Goal: Information Seeking & Learning: Understand process/instructions

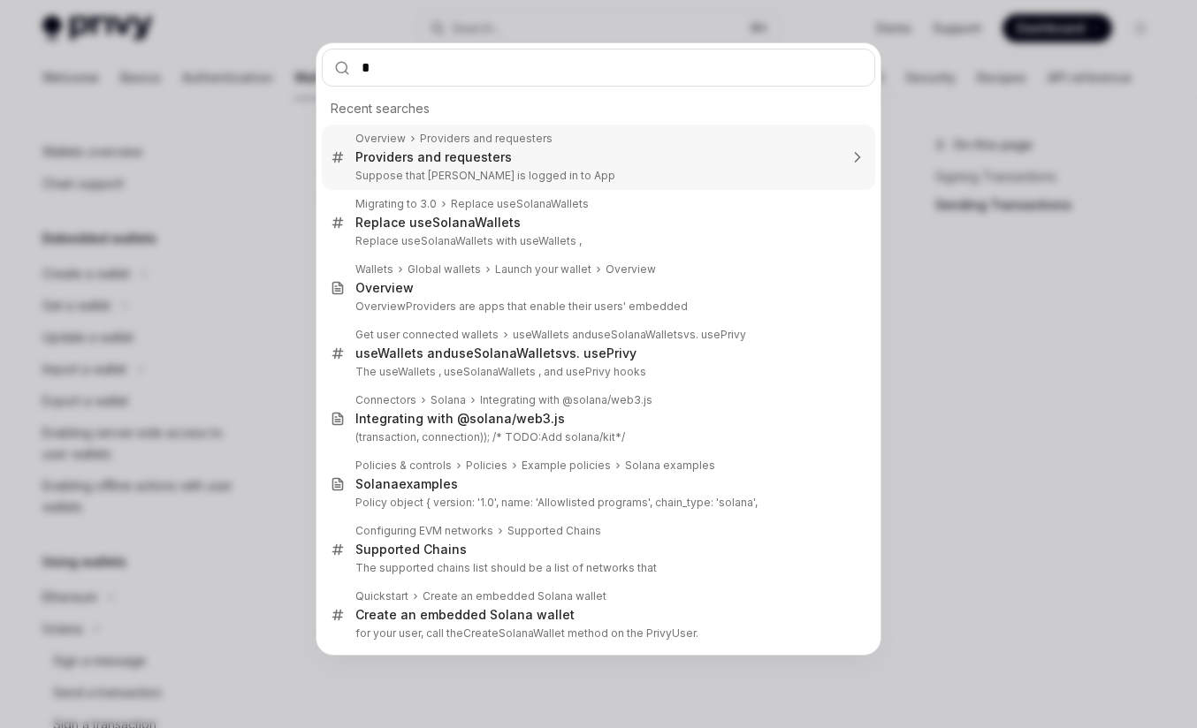
scroll to position [303, 0]
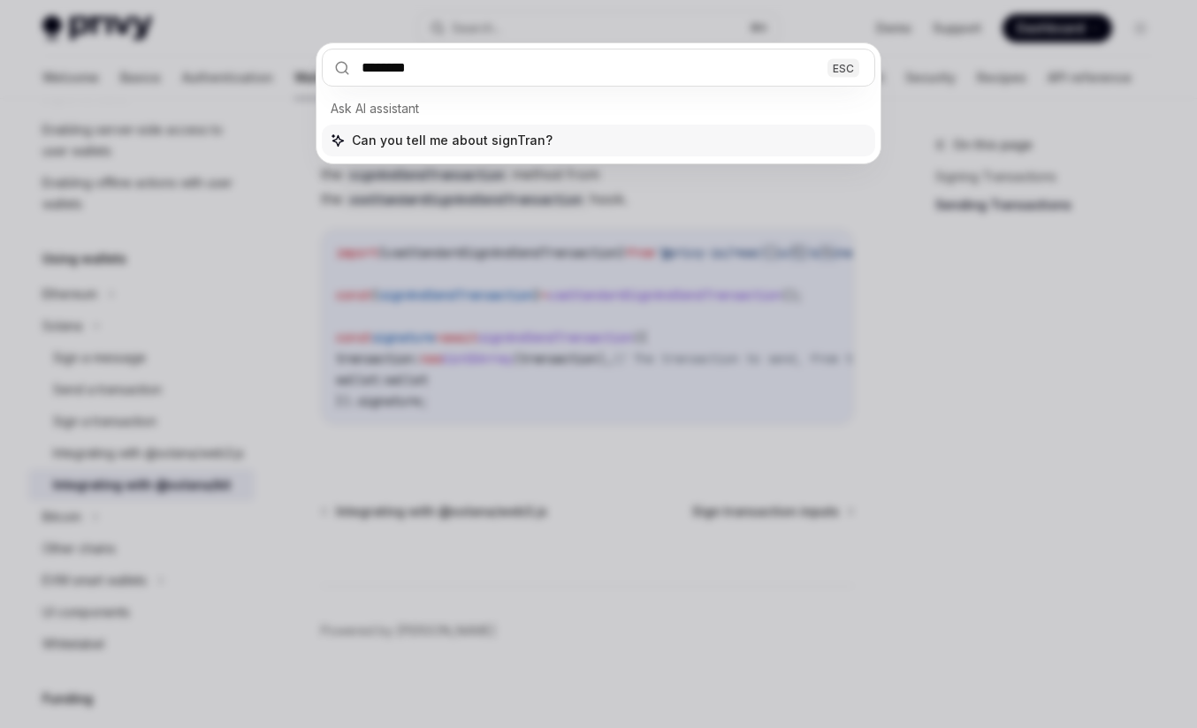
type input "*******"
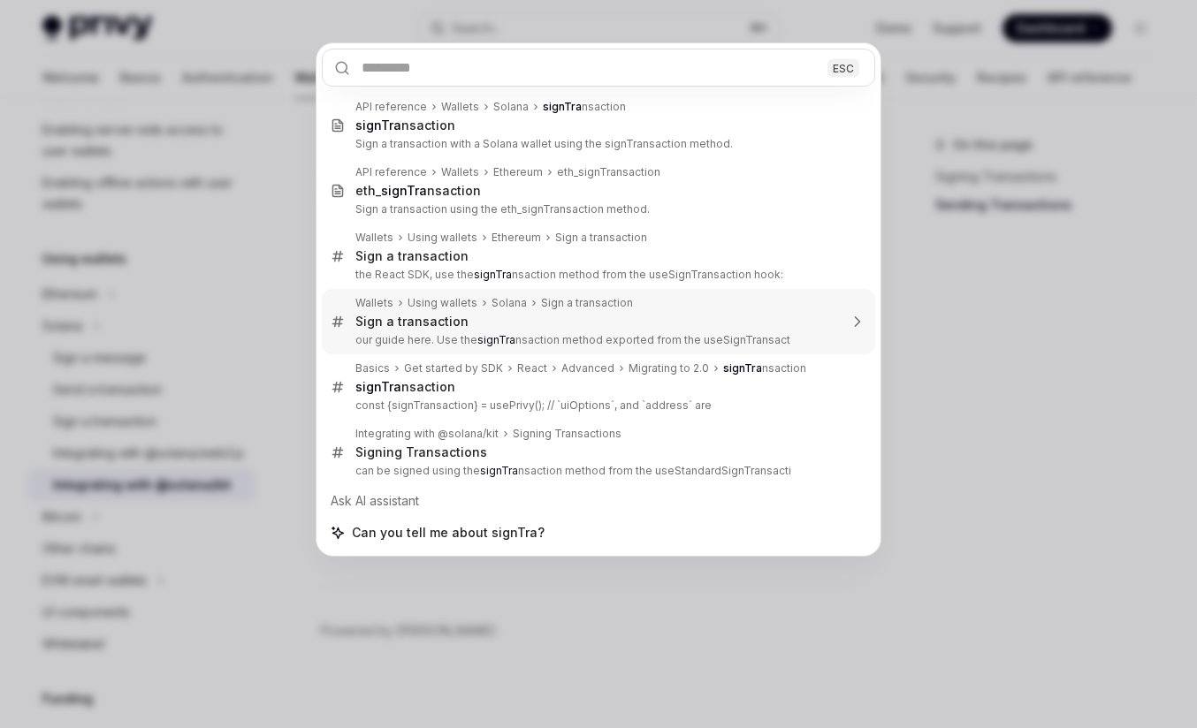
type textarea "*"
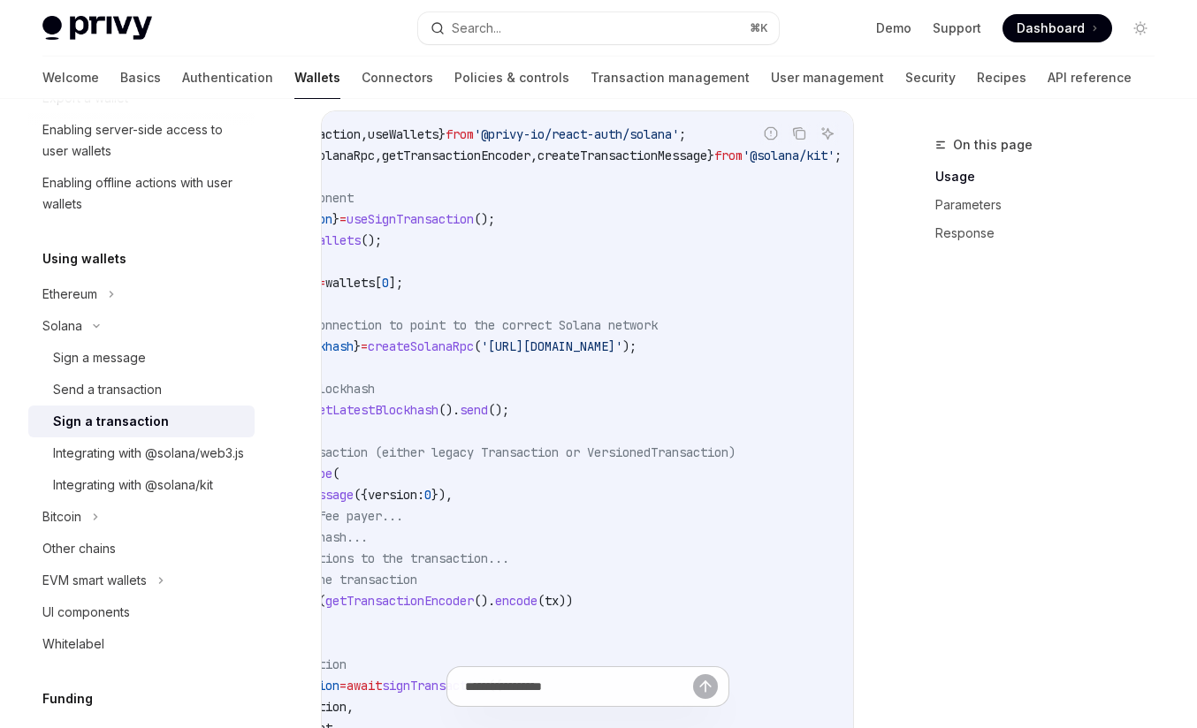
scroll to position [0, 260]
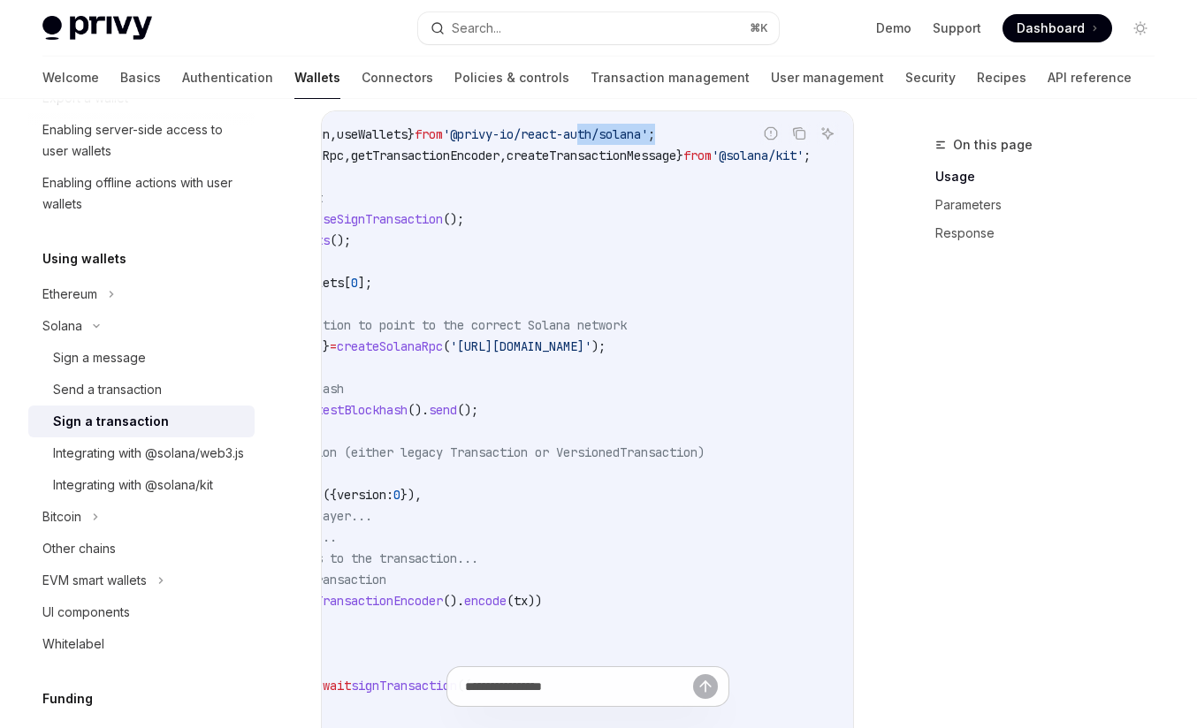
drag, startPoint x: 639, startPoint y: 140, endPoint x: 532, endPoint y: 140, distance: 106.9
click at [534, 140] on code "import { useSignTransaction , useWallets } from '@privy-io/react-auth/solana' ;…" at bounding box center [503, 463] width 700 height 679
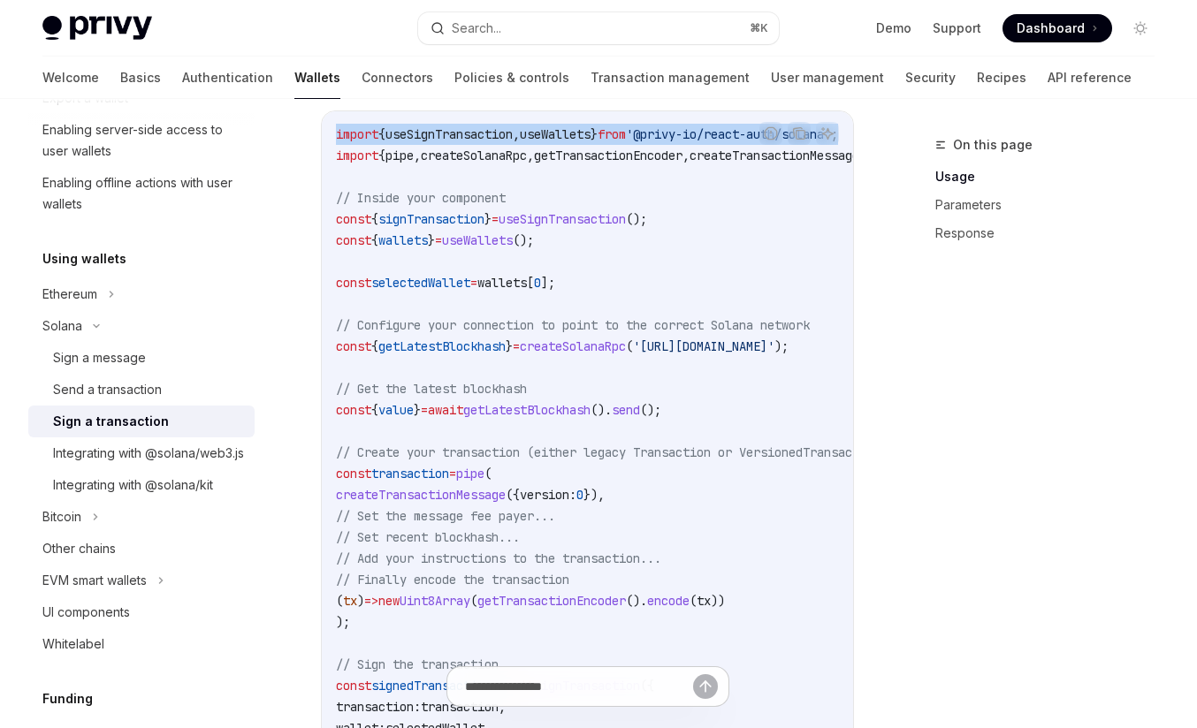
click at [336, 138] on span "import" at bounding box center [357, 134] width 42 height 16
copy span "import { useSignTransaction , useWallets } from '@privy-io/react-auth/solana' ;"
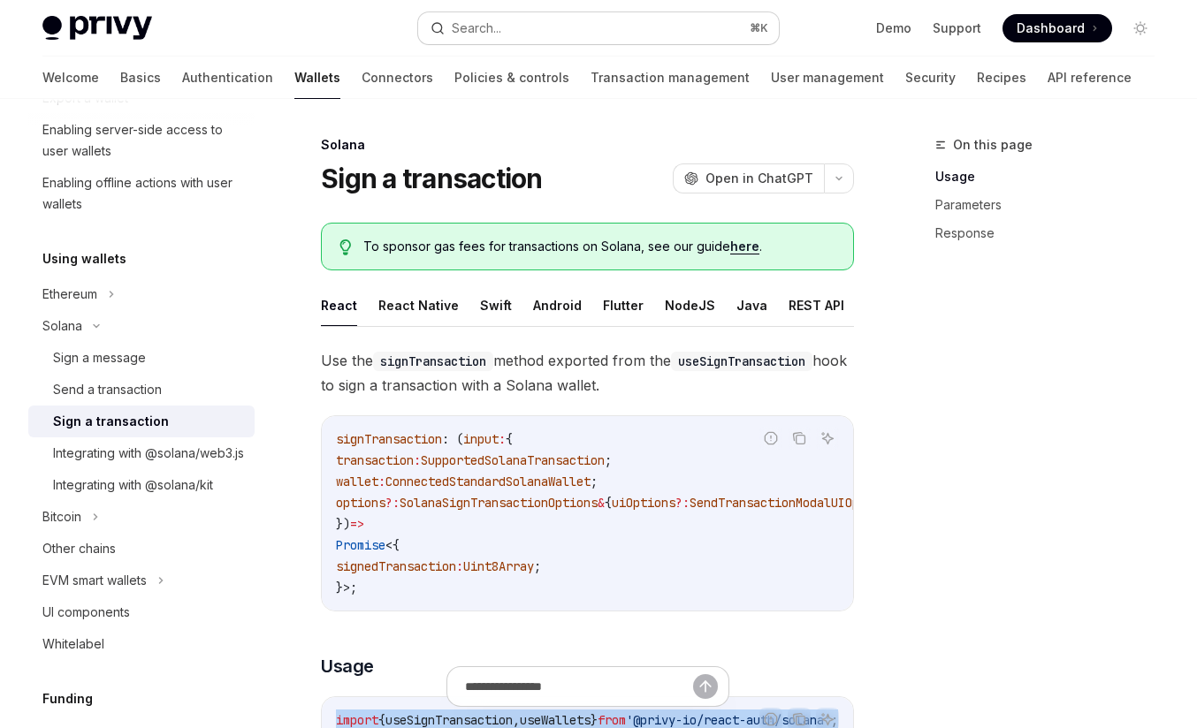
click at [576, 35] on button "Search... ⌘ K" at bounding box center [598, 28] width 361 height 32
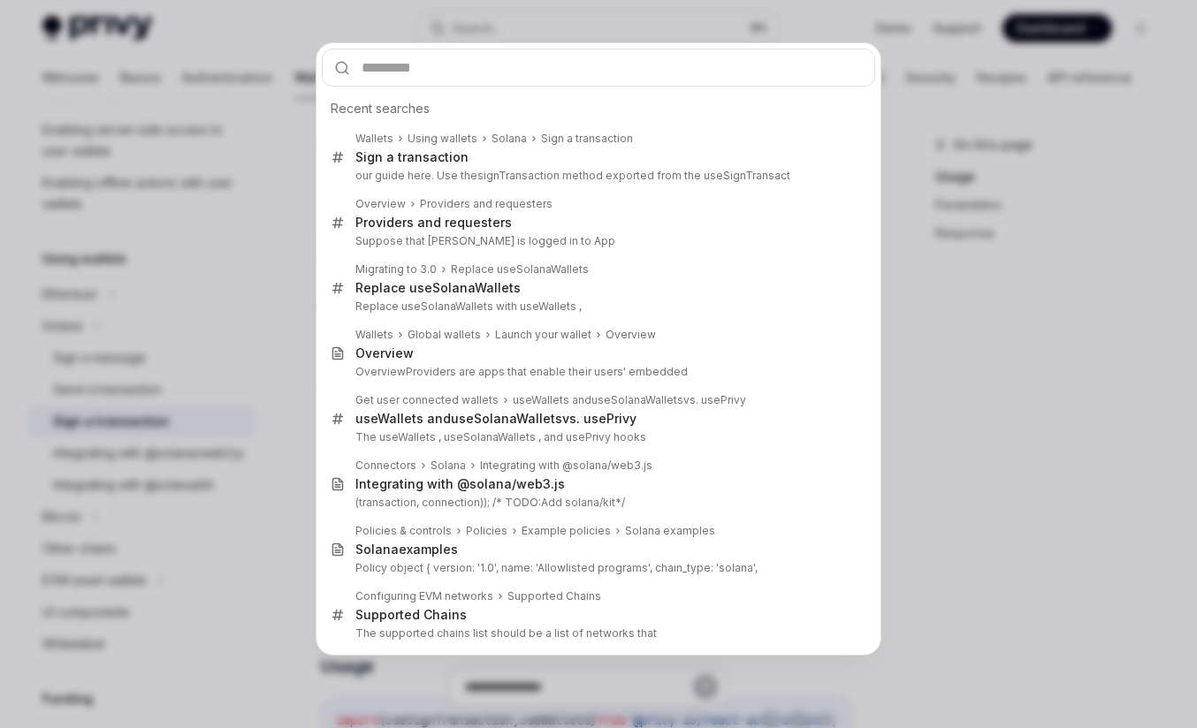
type input "**********"
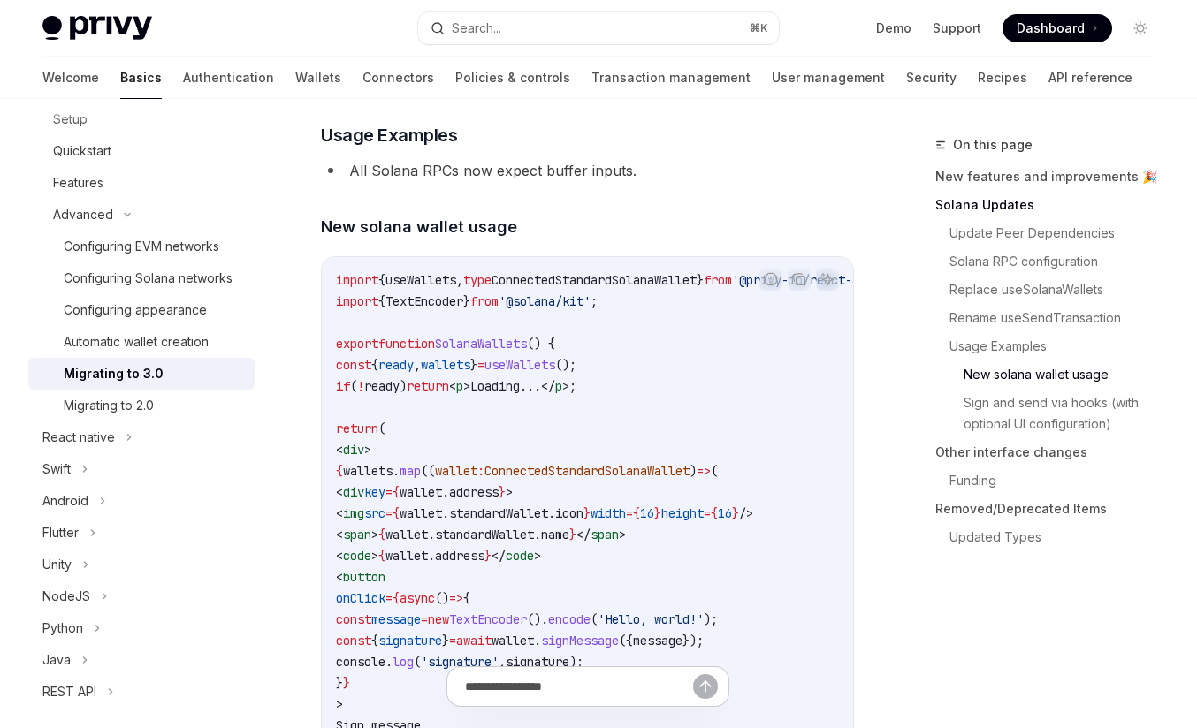
scroll to position [3247, 0]
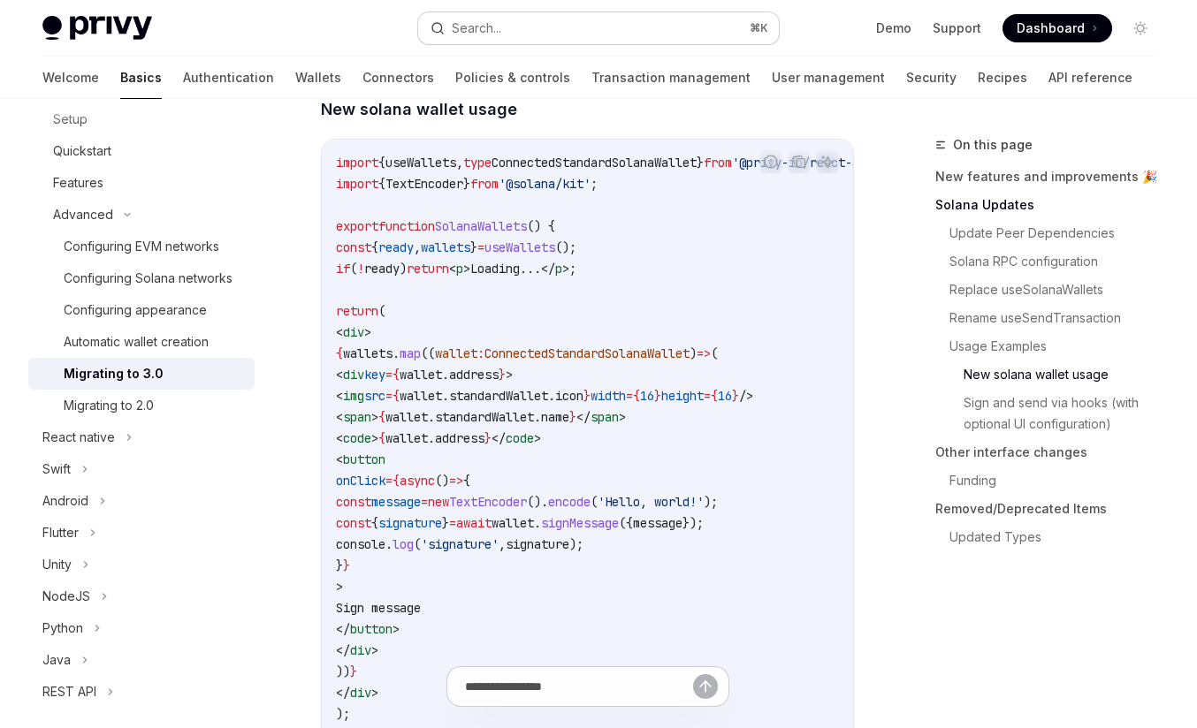
click at [643, 27] on button "Search... ⌘ K" at bounding box center [598, 28] width 361 height 32
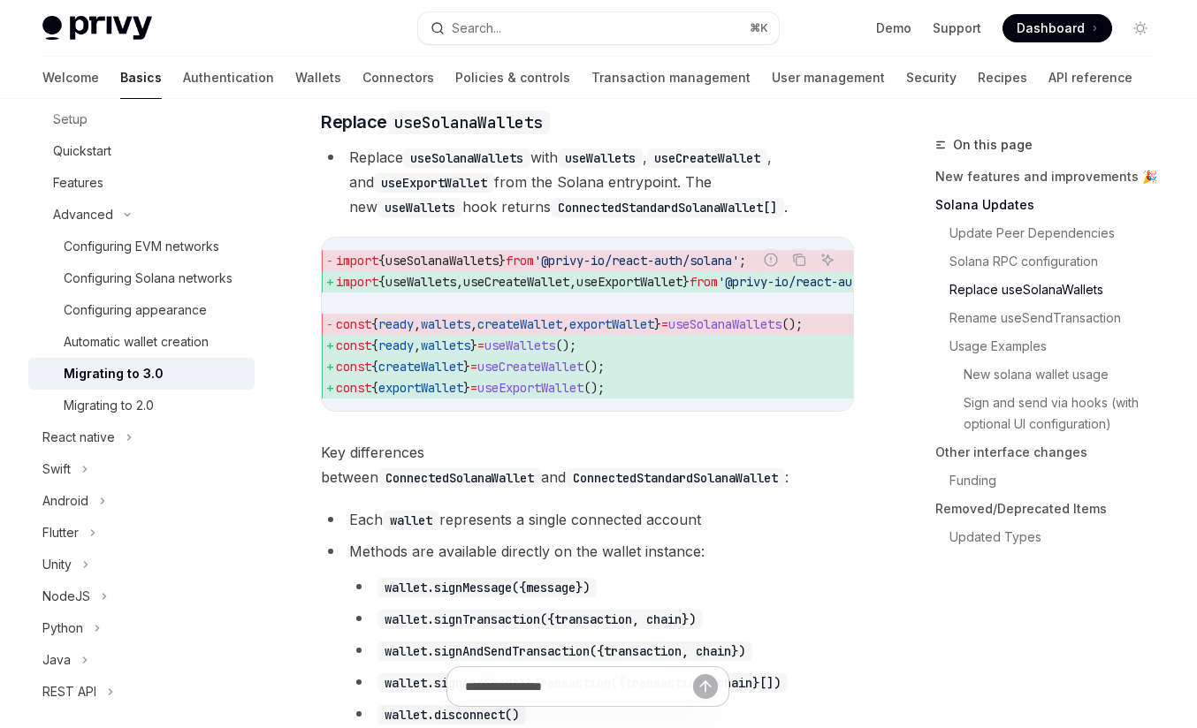
scroll to position [1642, 0]
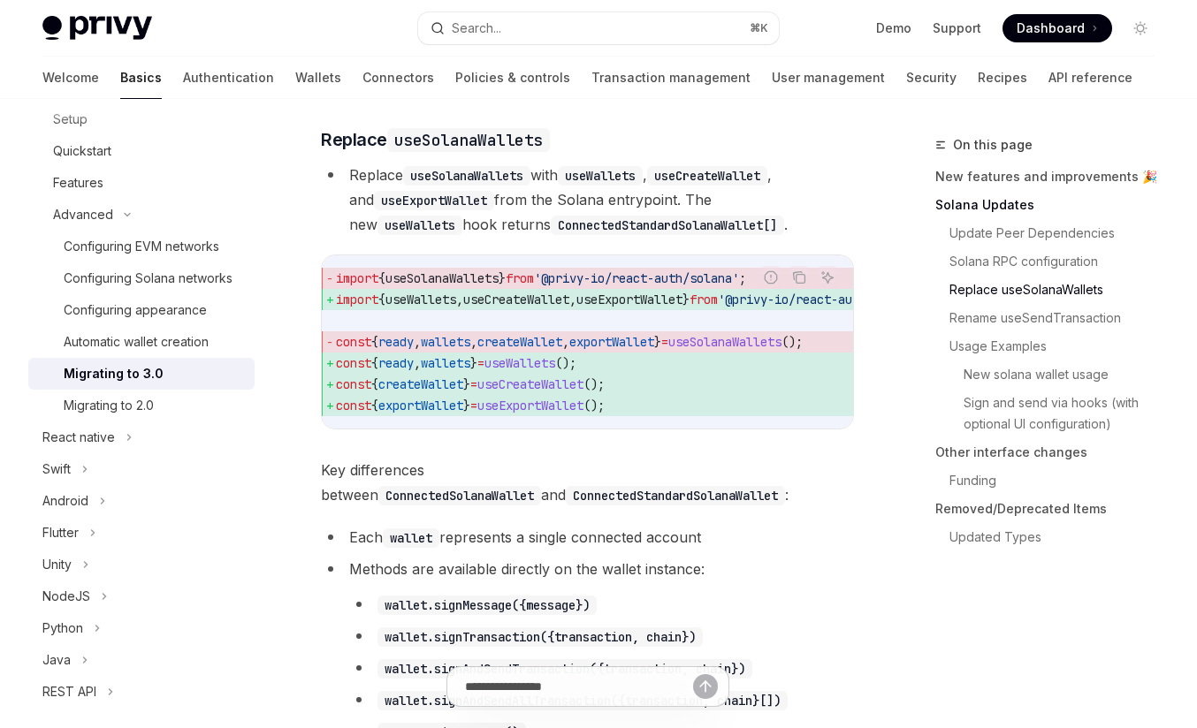
click at [626, 178] on code "useWallets" at bounding box center [600, 175] width 85 height 19
copy code "useWallets"
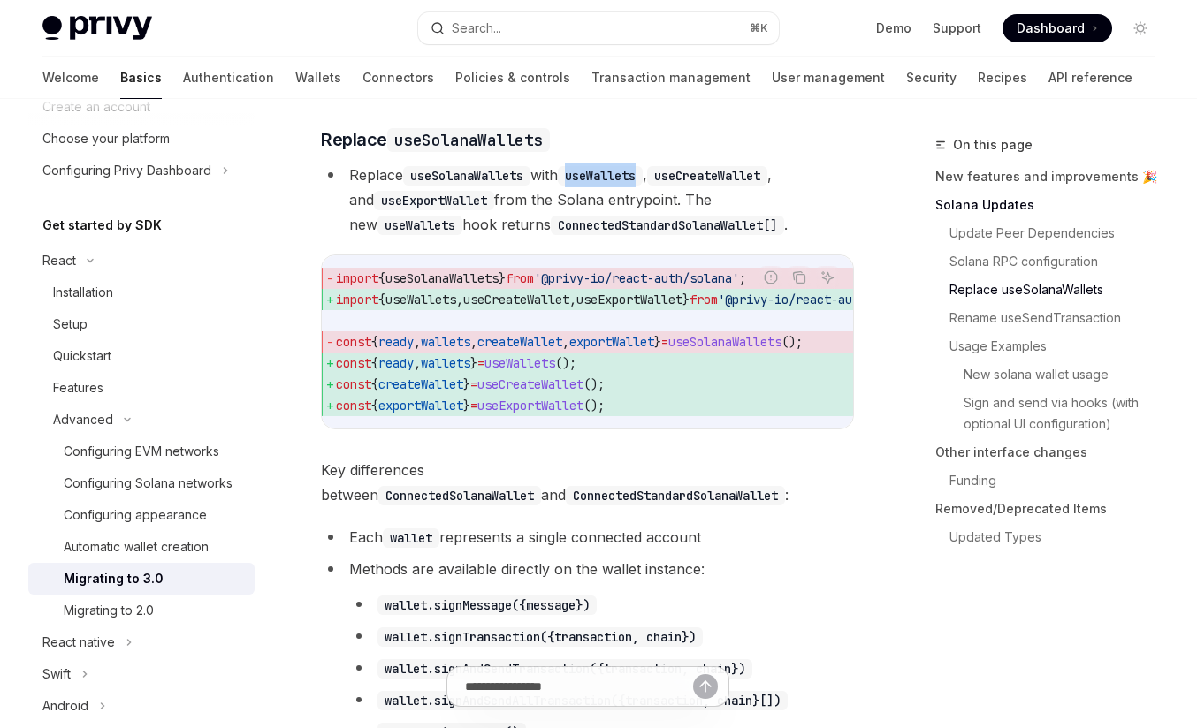
scroll to position [97, 0]
click at [144, 294] on div "Installation" at bounding box center [148, 293] width 191 height 21
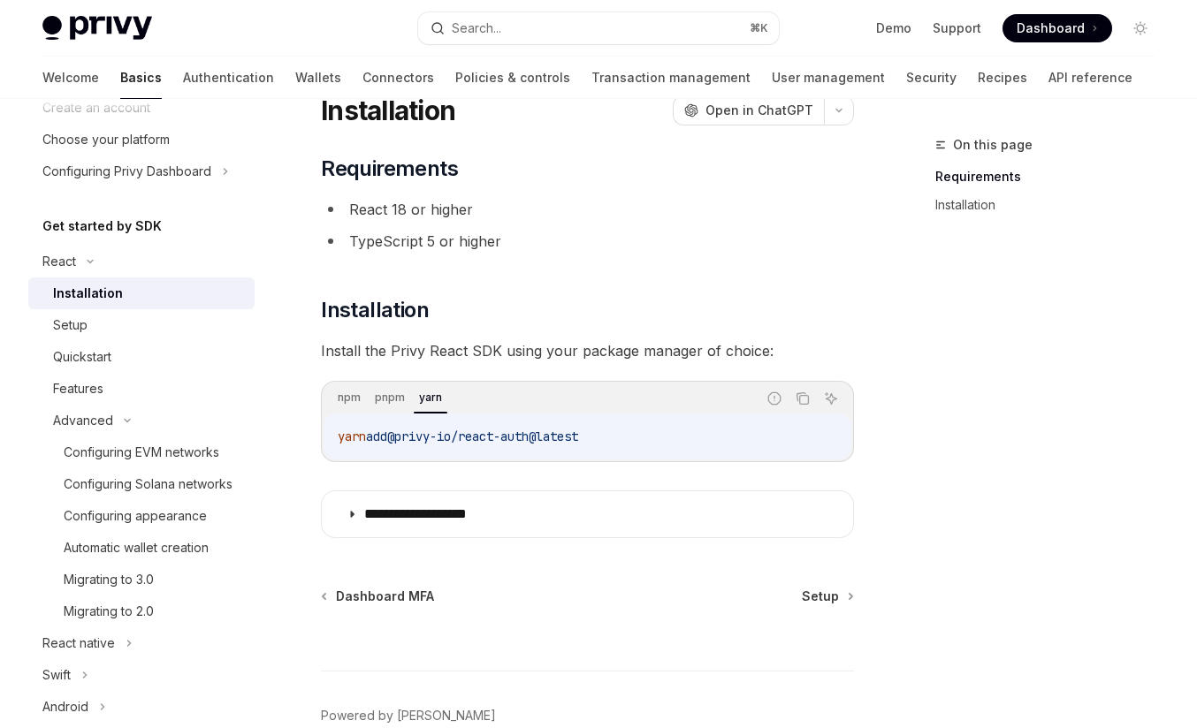
scroll to position [164, 0]
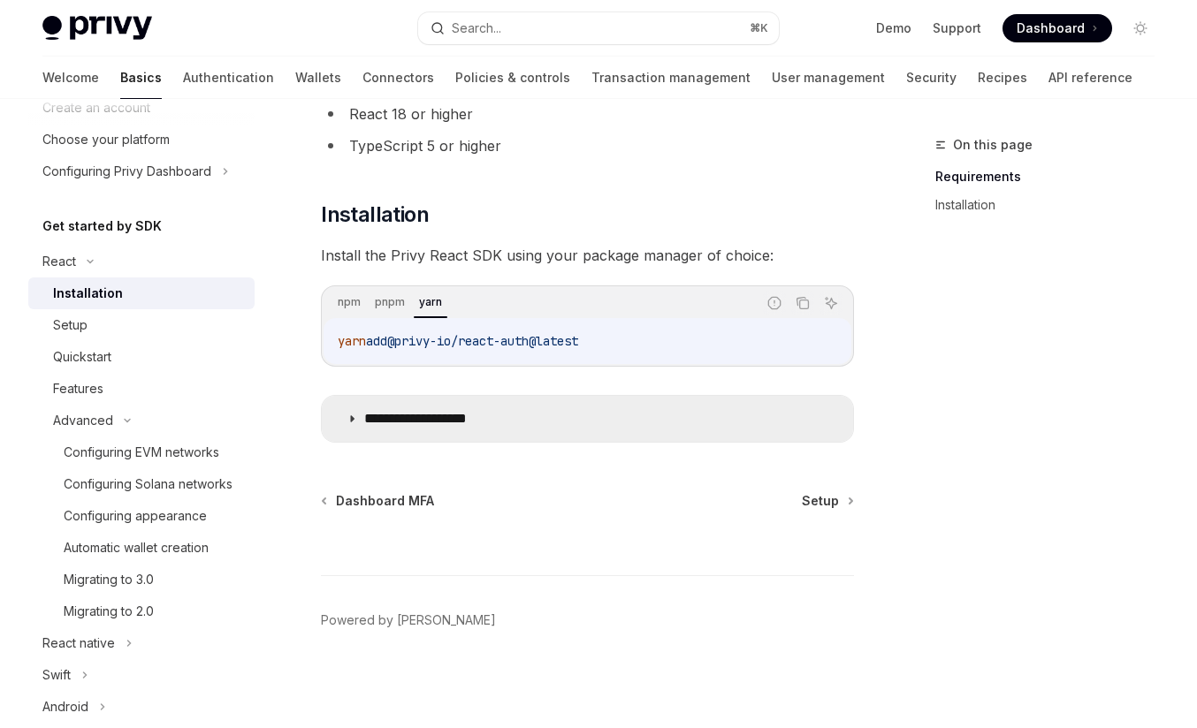
click at [379, 417] on p "**********" at bounding box center [436, 419] width 145 height 18
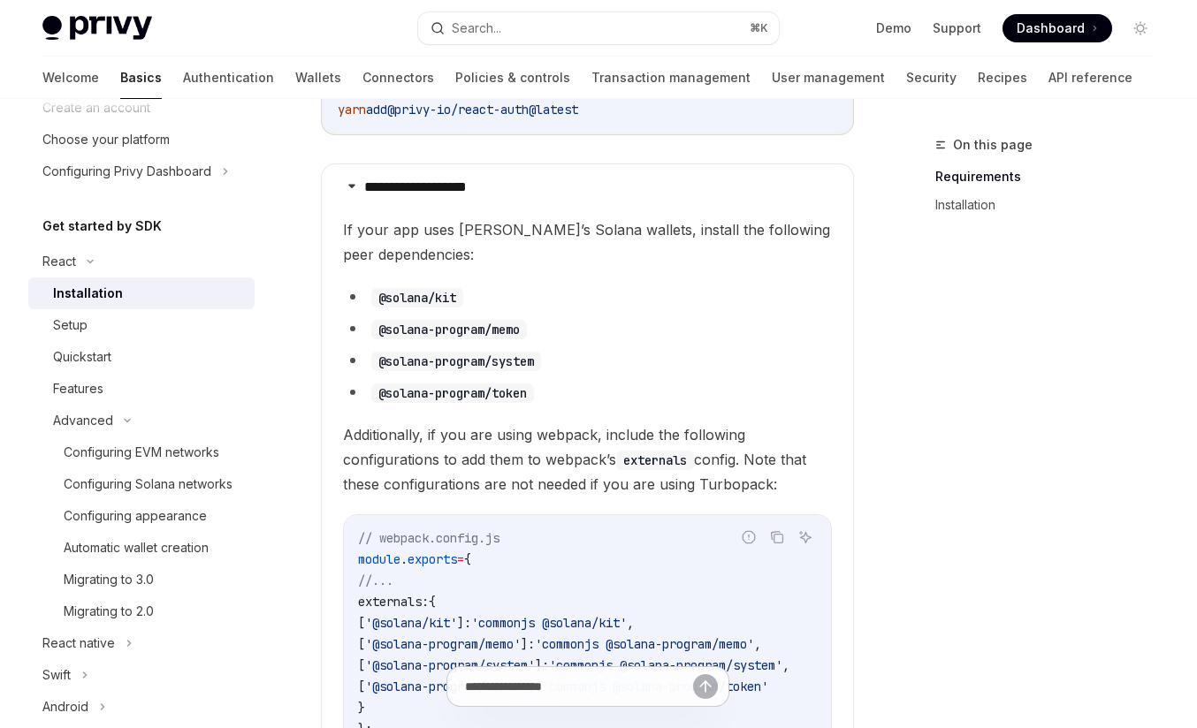
scroll to position [429, 0]
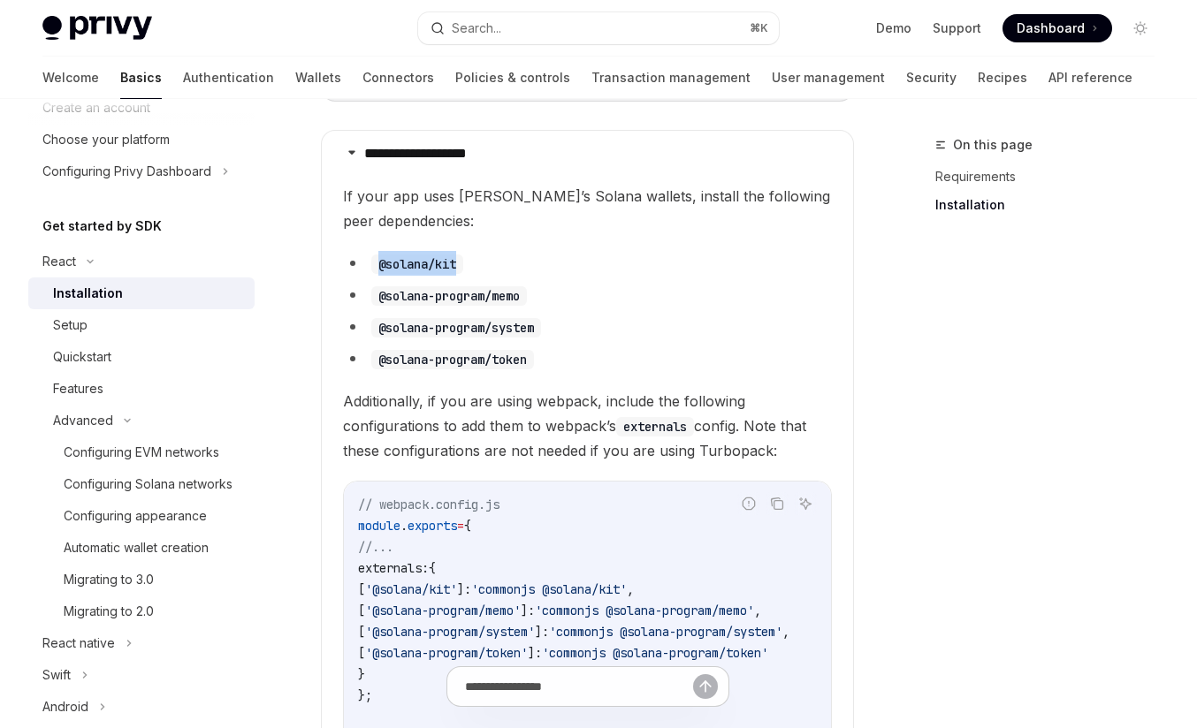
drag, startPoint x: 375, startPoint y: 258, endPoint x: 500, endPoint y: 258, distance: 125.5
click at [500, 258] on li "@solana/kit" at bounding box center [587, 263] width 489 height 25
copy code "@solana/kit"
click at [417, 299] on code "@solana-program/memo" at bounding box center [449, 295] width 156 height 19
drag, startPoint x: 376, startPoint y: 295, endPoint x: 533, endPoint y: 295, distance: 157.3
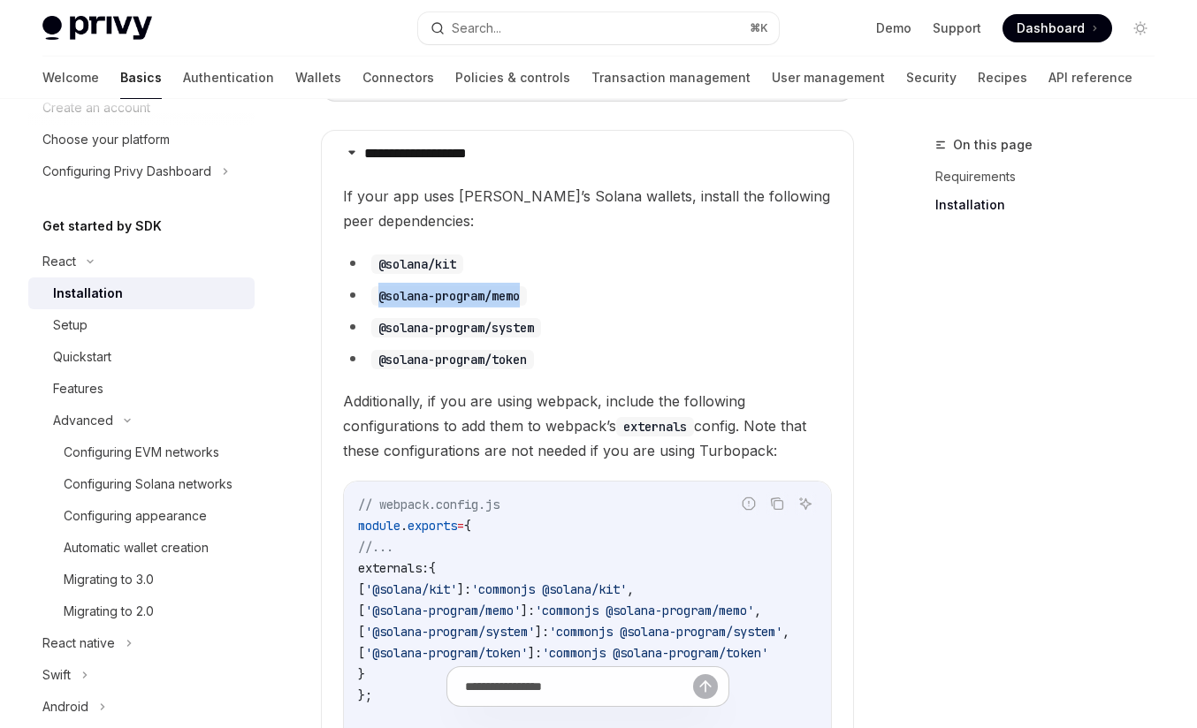
click at [527, 295] on code "@solana-program/memo" at bounding box center [449, 295] width 156 height 19
copy code "@solana-program/memo"
click at [444, 376] on children "If your app uses Privy’s Solana wallets, install the following peer dependencie…" at bounding box center [587, 593] width 489 height 818
drag, startPoint x: 376, startPoint y: 326, endPoint x: 561, endPoint y: 325, distance: 185.6
click at [561, 326] on li "@solana-program/system" at bounding box center [587, 327] width 489 height 25
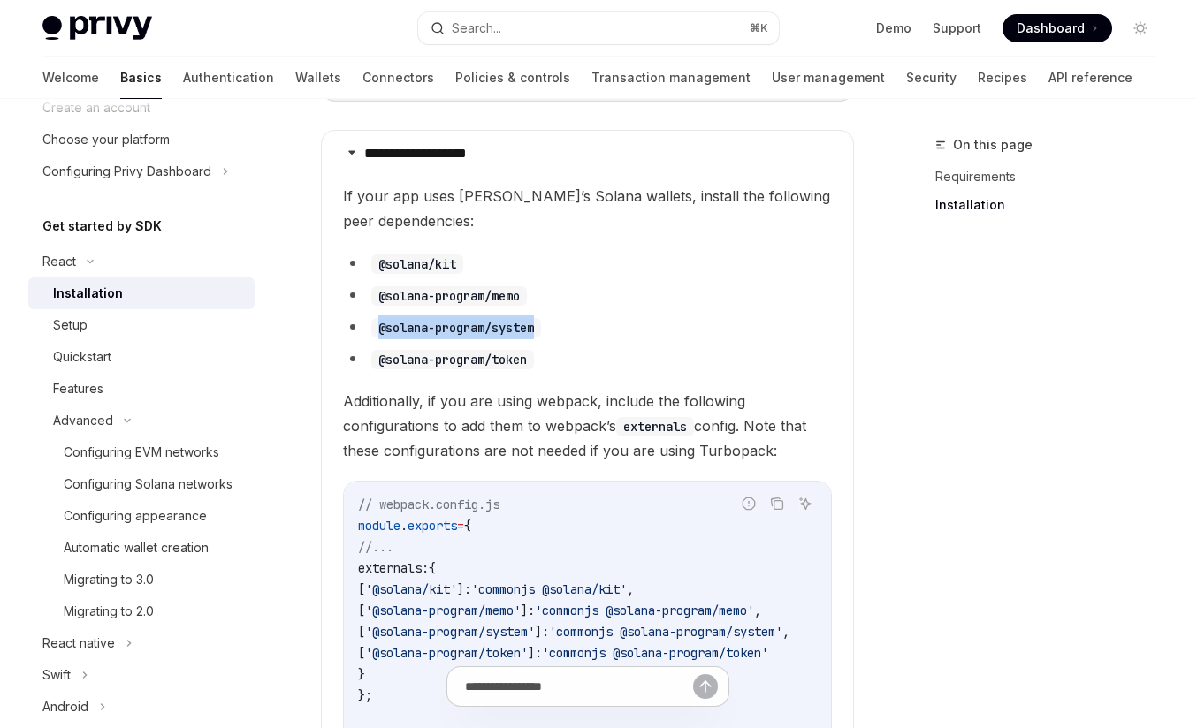
copy code "@solana-program/system"
drag, startPoint x: 375, startPoint y: 362, endPoint x: 573, endPoint y: 362, distance: 198.0
click at [573, 362] on li "@solana-program/token" at bounding box center [587, 358] width 489 height 25
copy code "@solana-program/token"
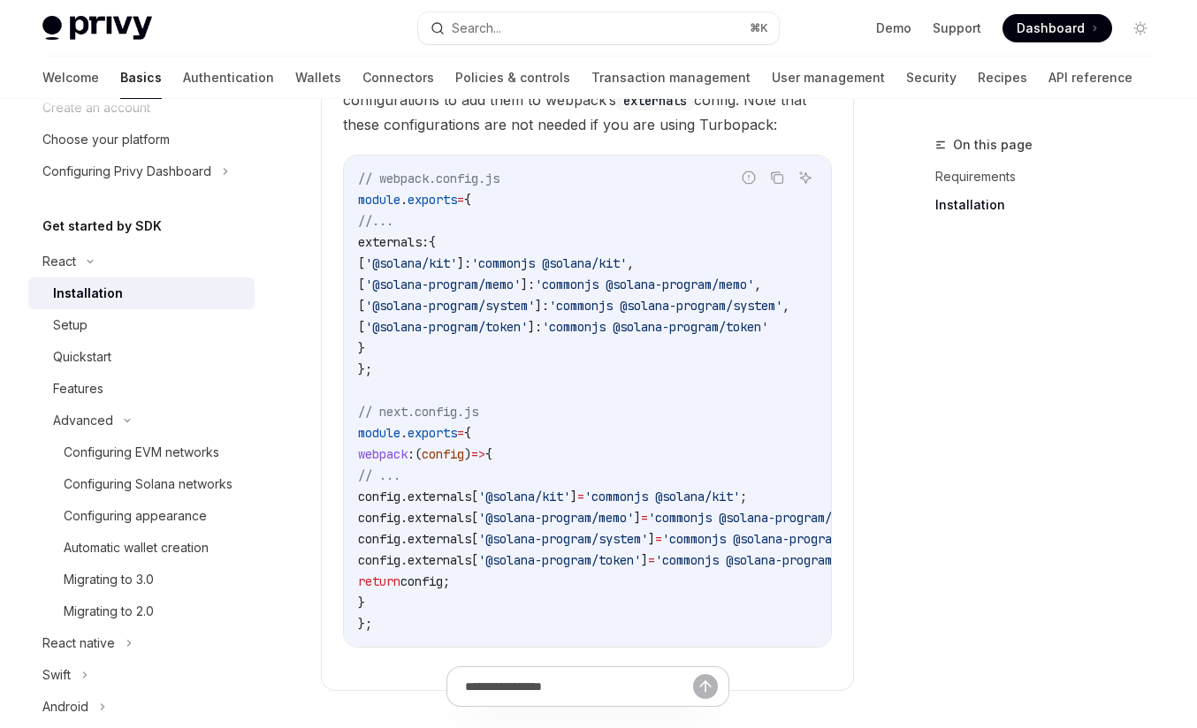
scroll to position [846, 0]
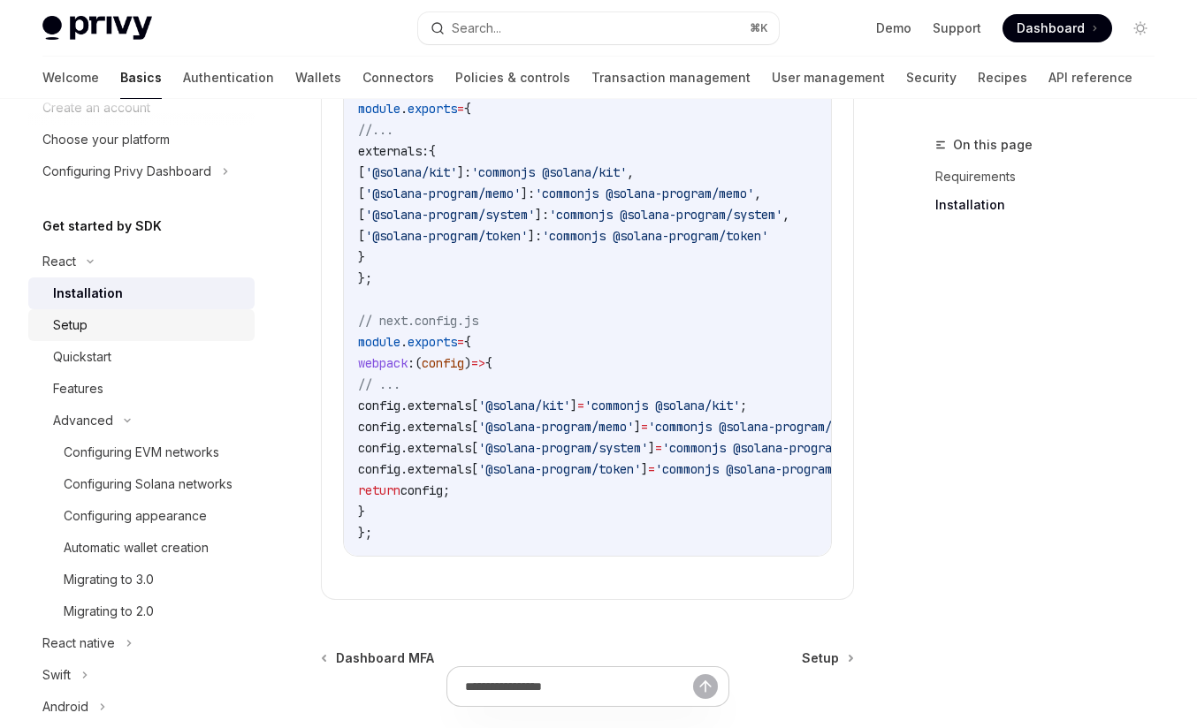
click at [175, 323] on div "Setup" at bounding box center [148, 325] width 191 height 21
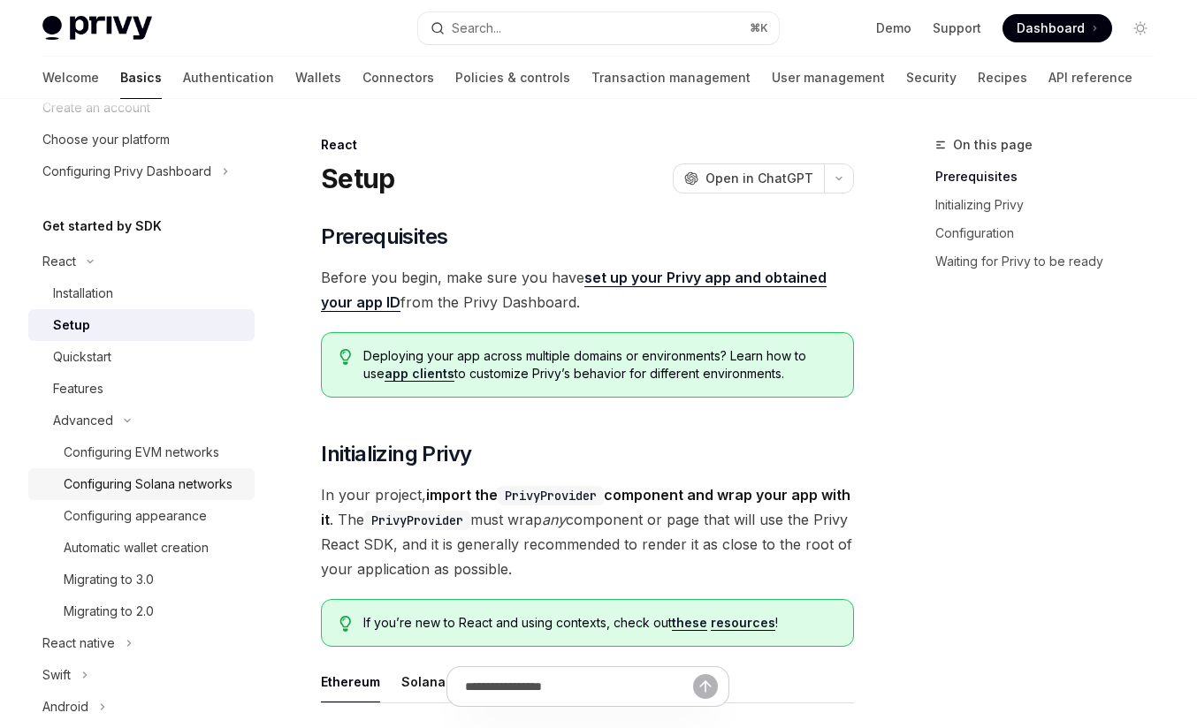
click at [178, 485] on div "Configuring Solana networks" at bounding box center [148, 484] width 169 height 21
type textarea "*"
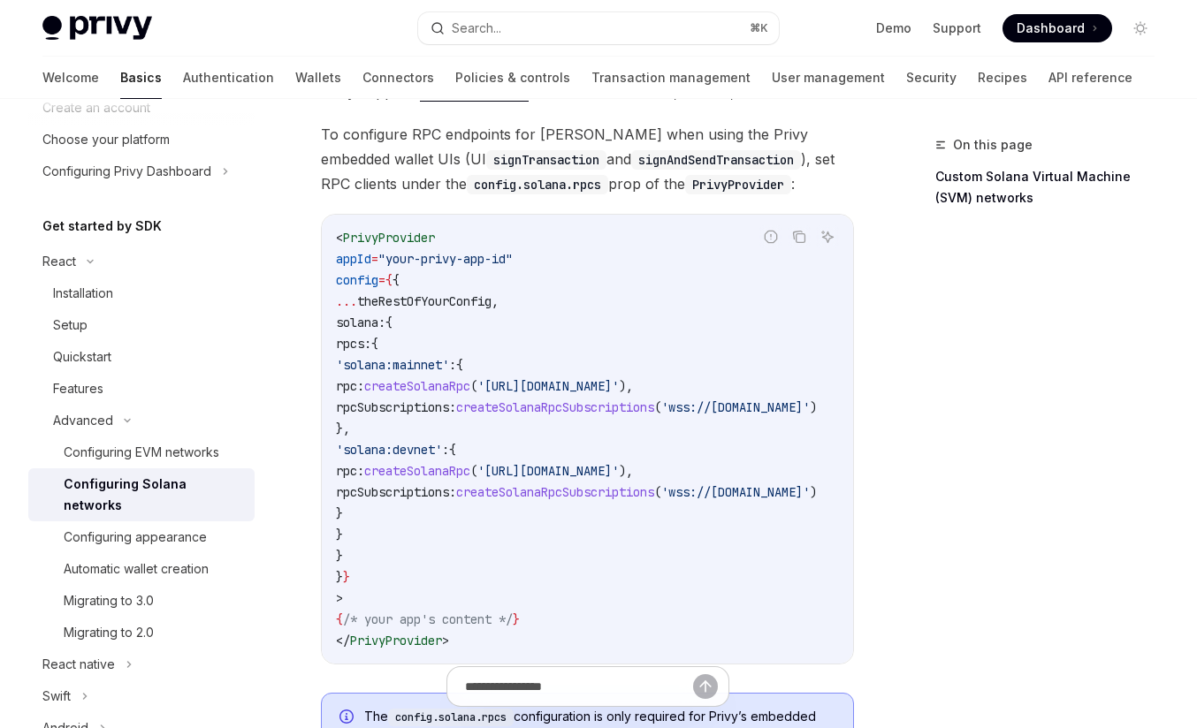
drag, startPoint x: 362, startPoint y: 323, endPoint x: 445, endPoint y: 553, distance: 244.4
click at [445, 553] on code "< PrivyProvider appId = "your-privy-app-id" config = { { ... theRestOfYourConfi…" at bounding box center [597, 439] width 523 height 424
copy code "solana: { rpcs: { 'solana:mainnet' : { rpc: createSolanaRpc ( 'https://api.main…"
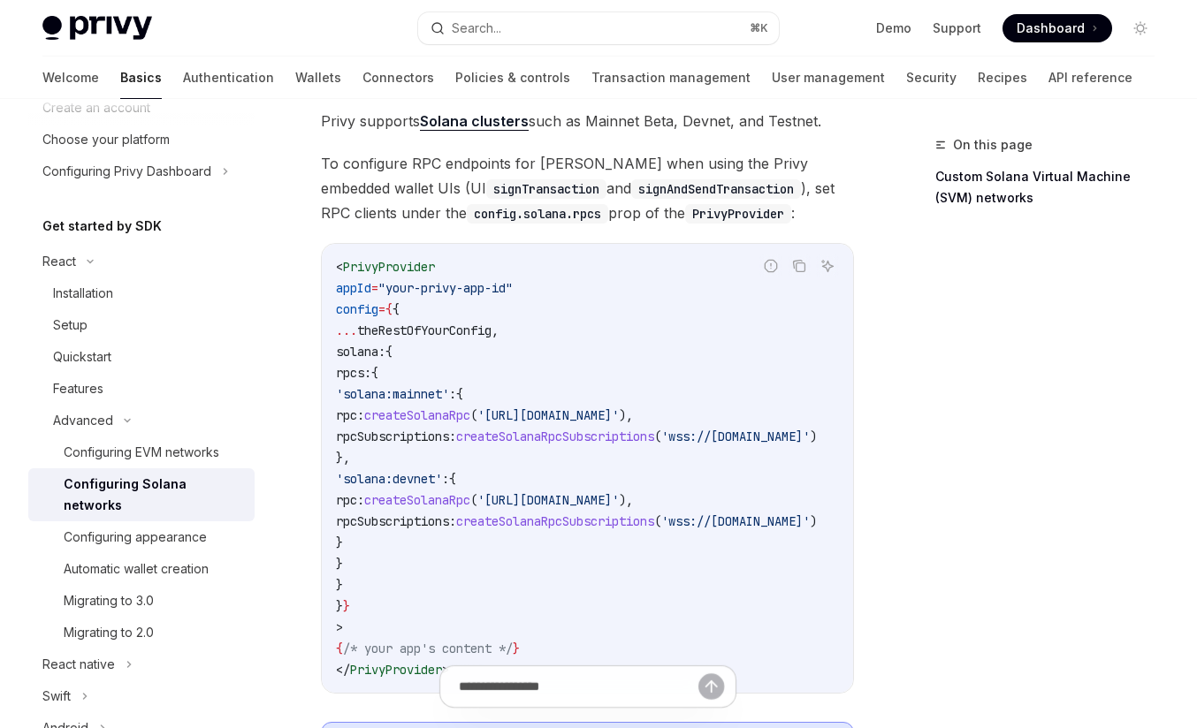
scroll to position [151, 0]
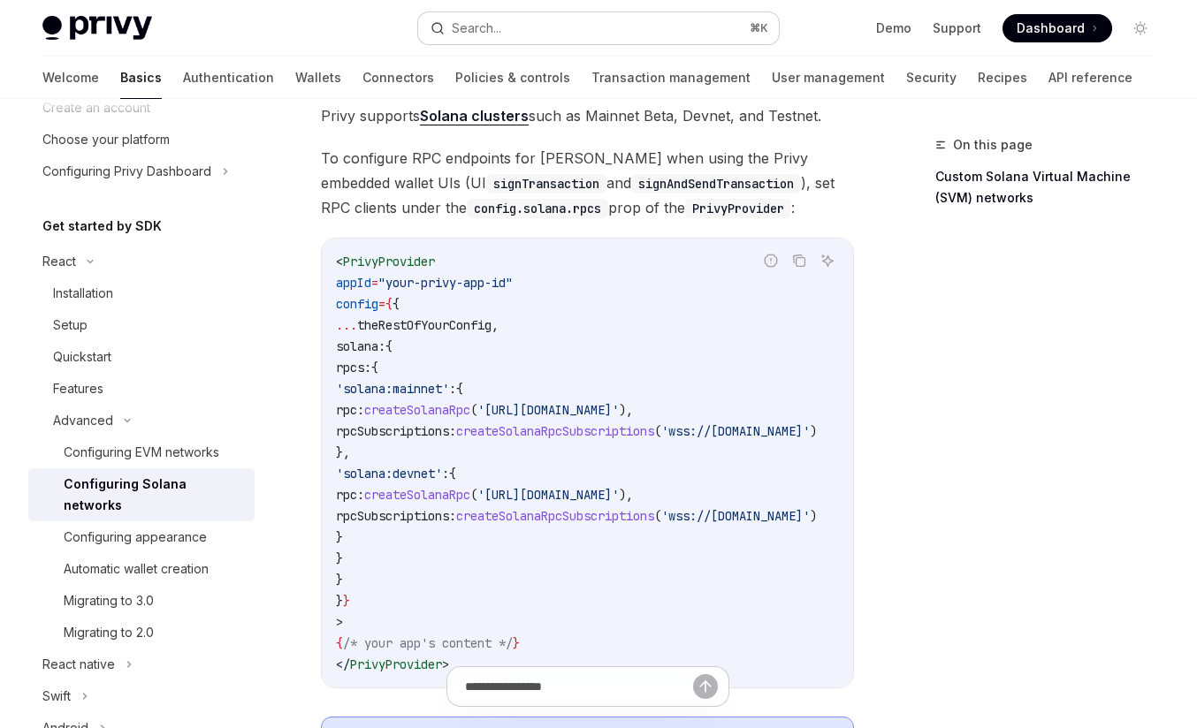
click at [625, 23] on button "Search... ⌘ K" at bounding box center [598, 28] width 361 height 32
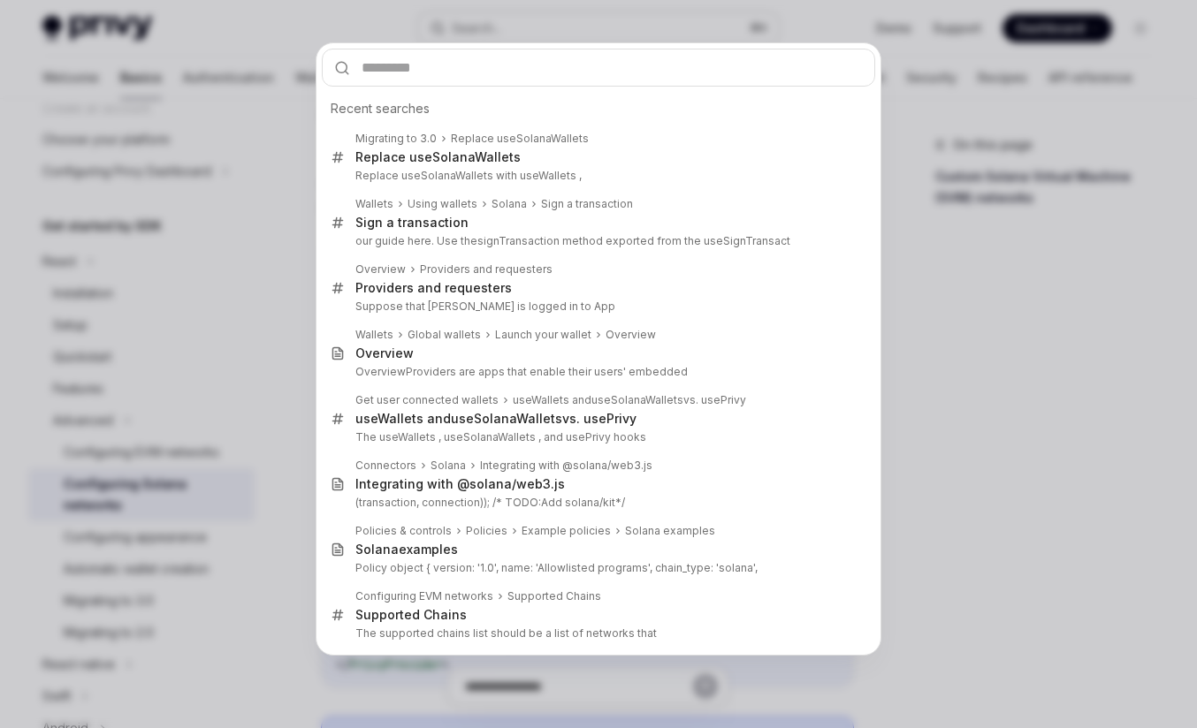
type input "**********"
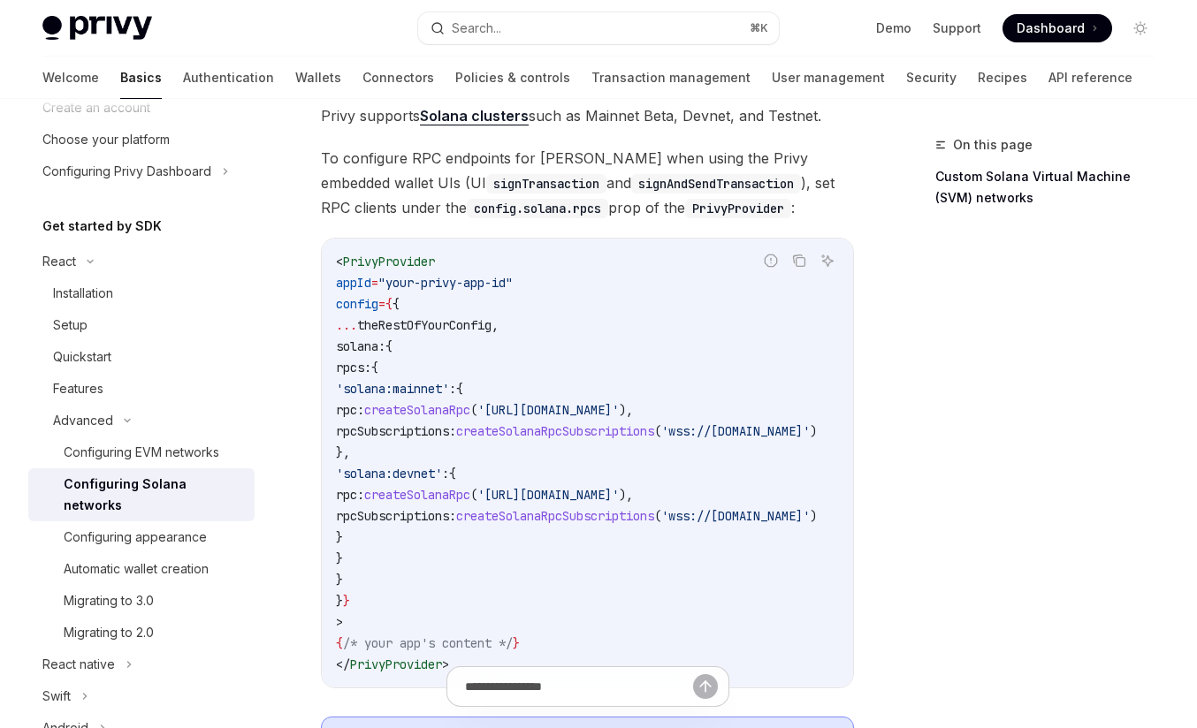
scroll to position [677, 0]
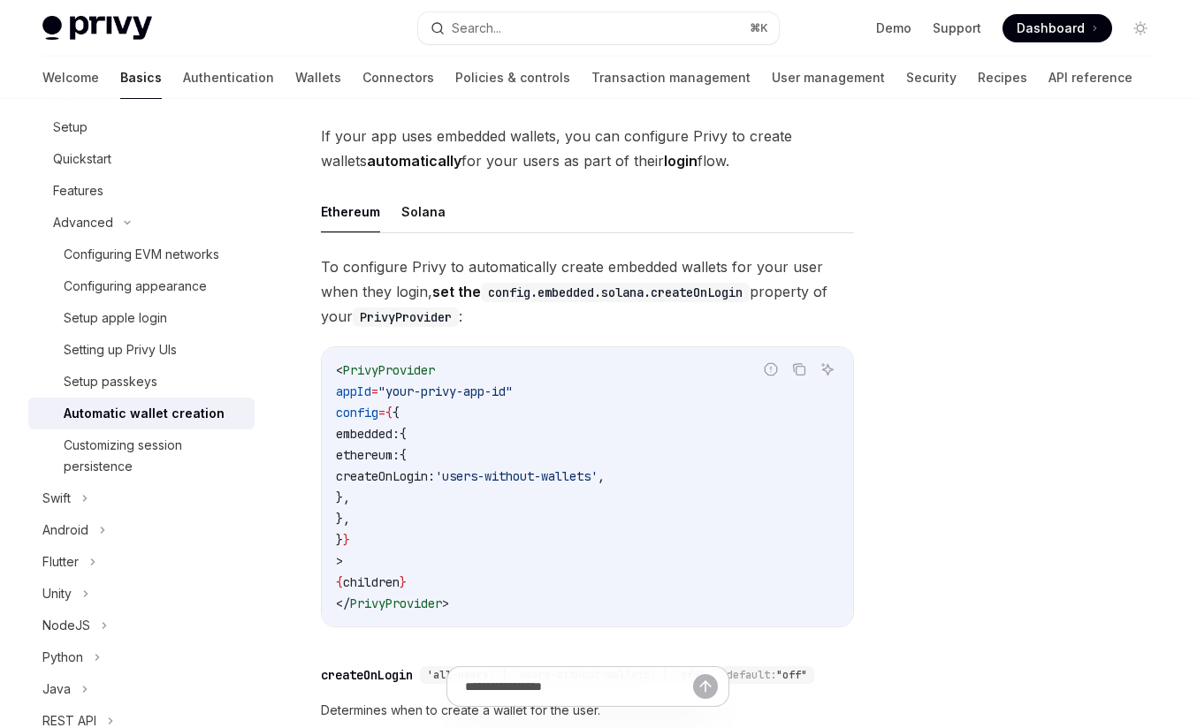
type textarea "*"
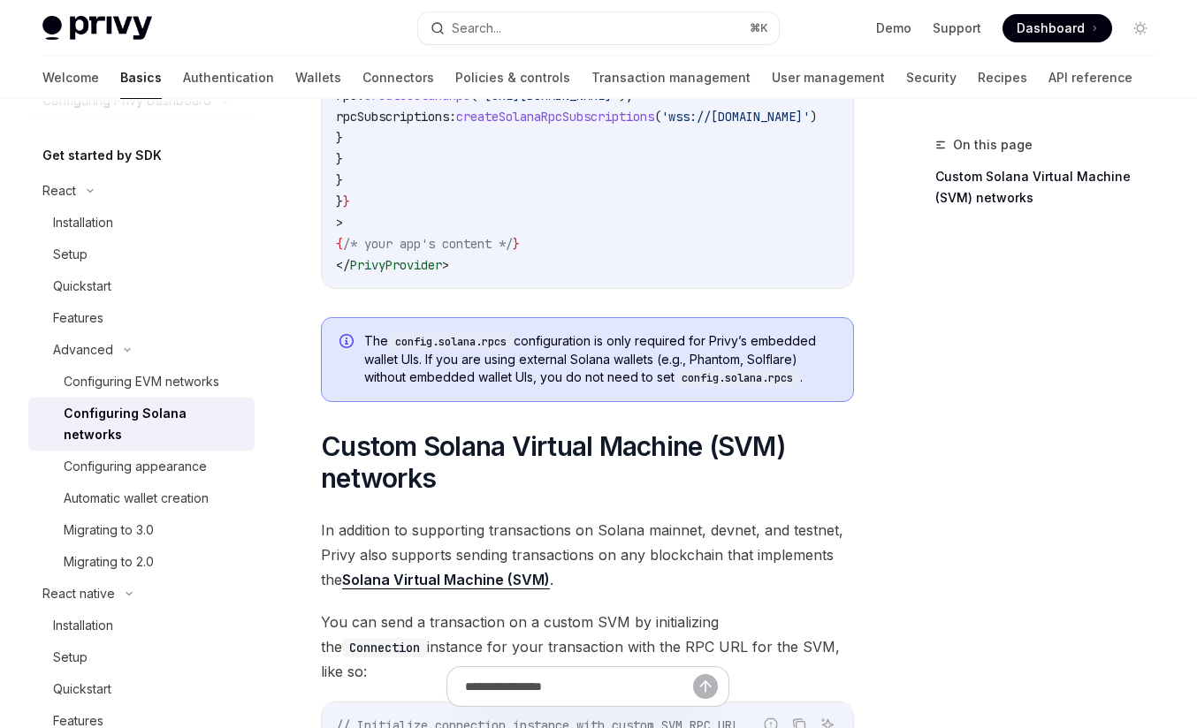
scroll to position [601, 0]
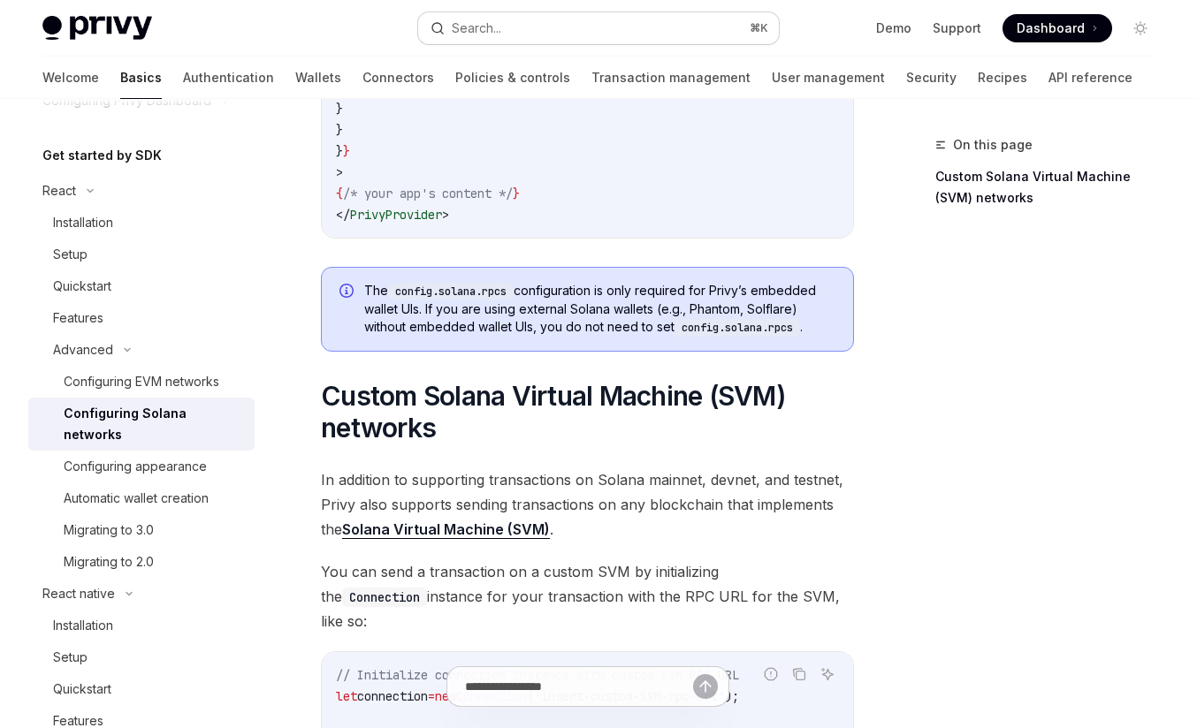
click at [663, 31] on button "Search... ⌘ K" at bounding box center [598, 28] width 361 height 32
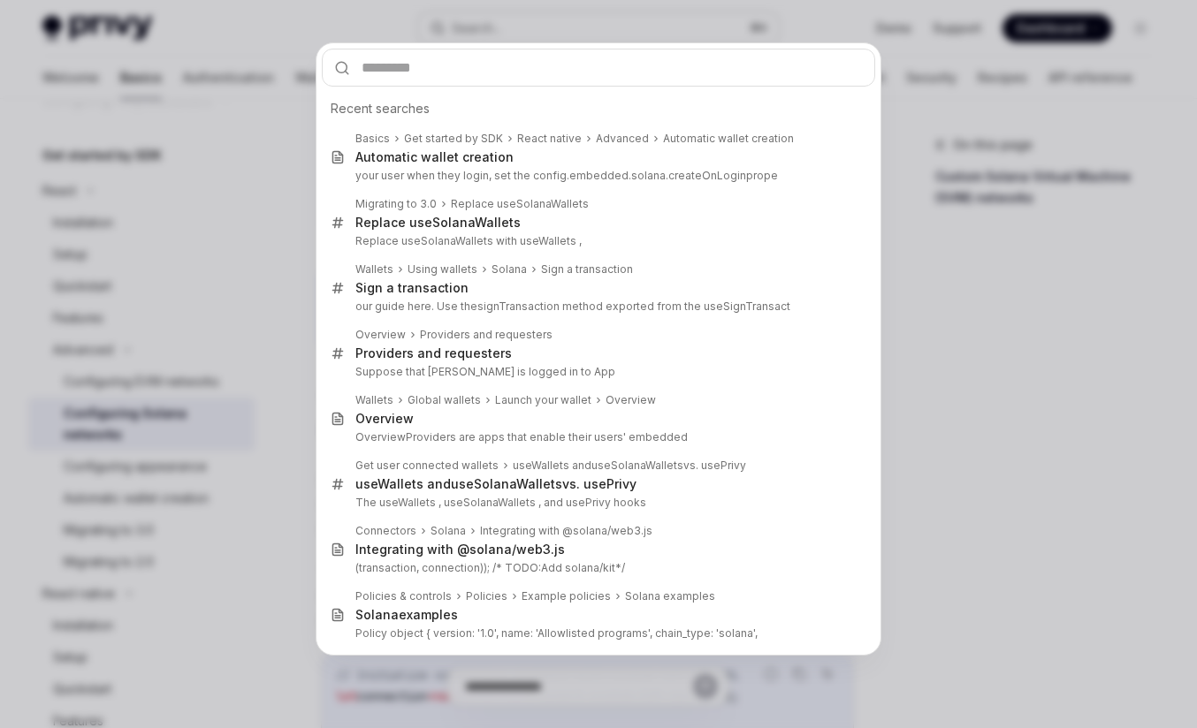
type input "**********"
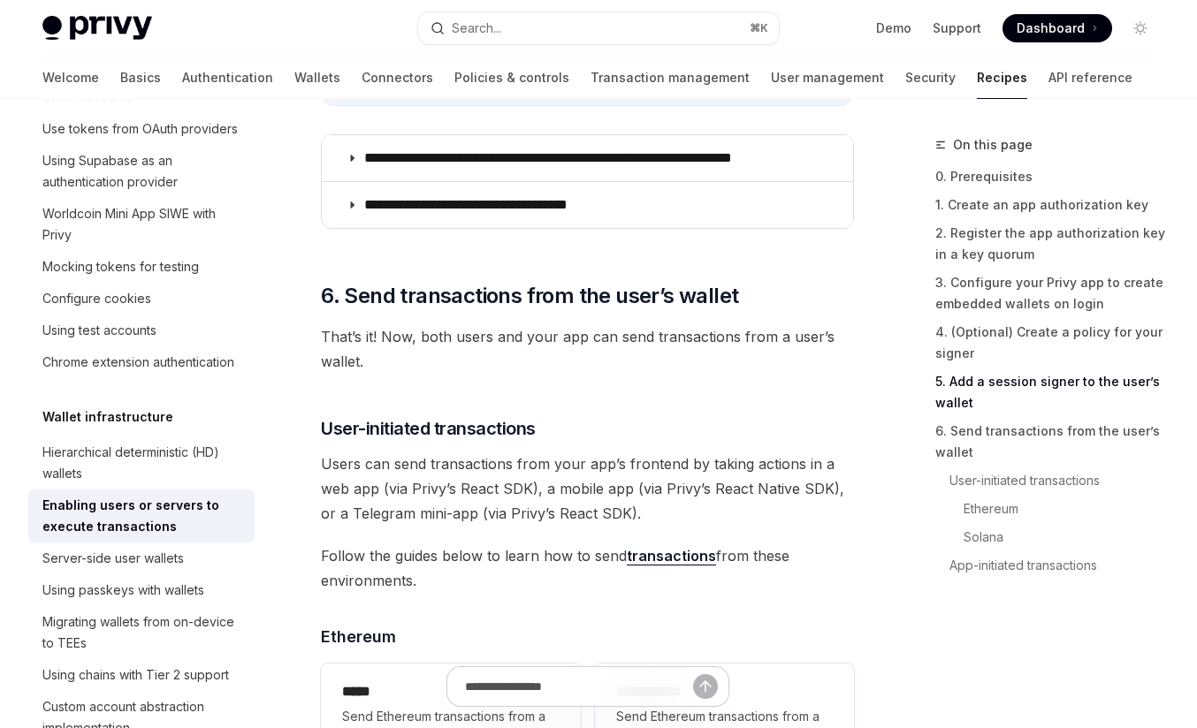
scroll to position [3823, 0]
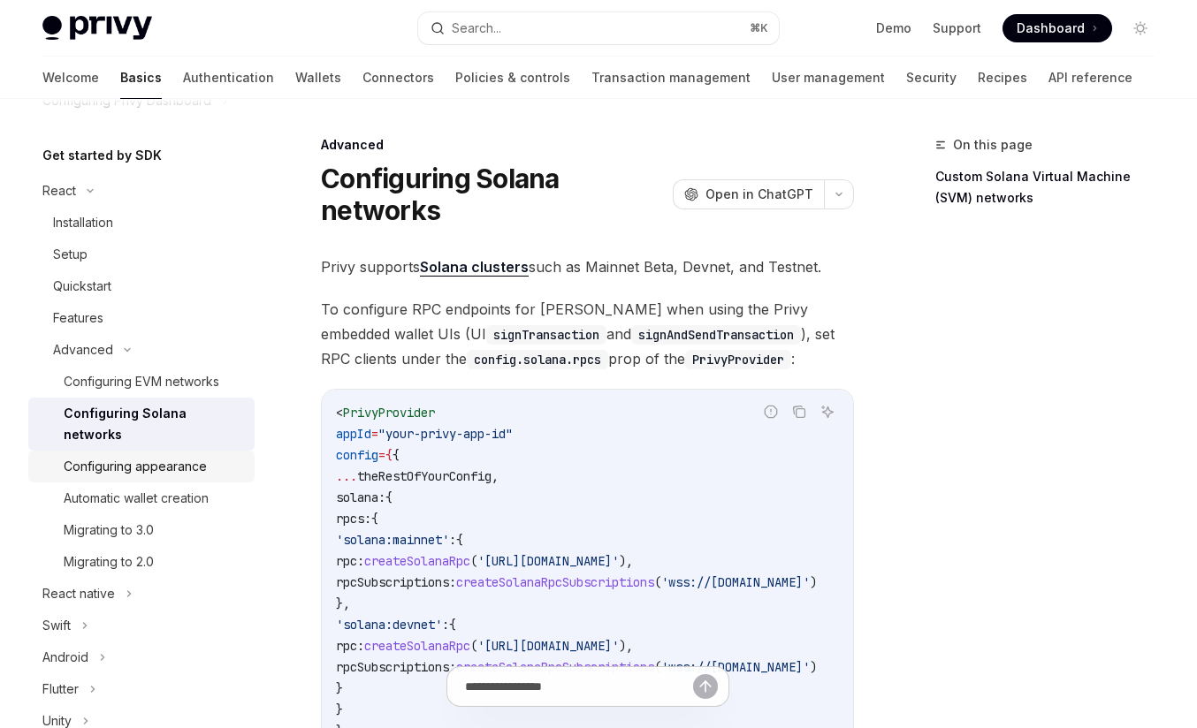
scroll to position [227, 0]
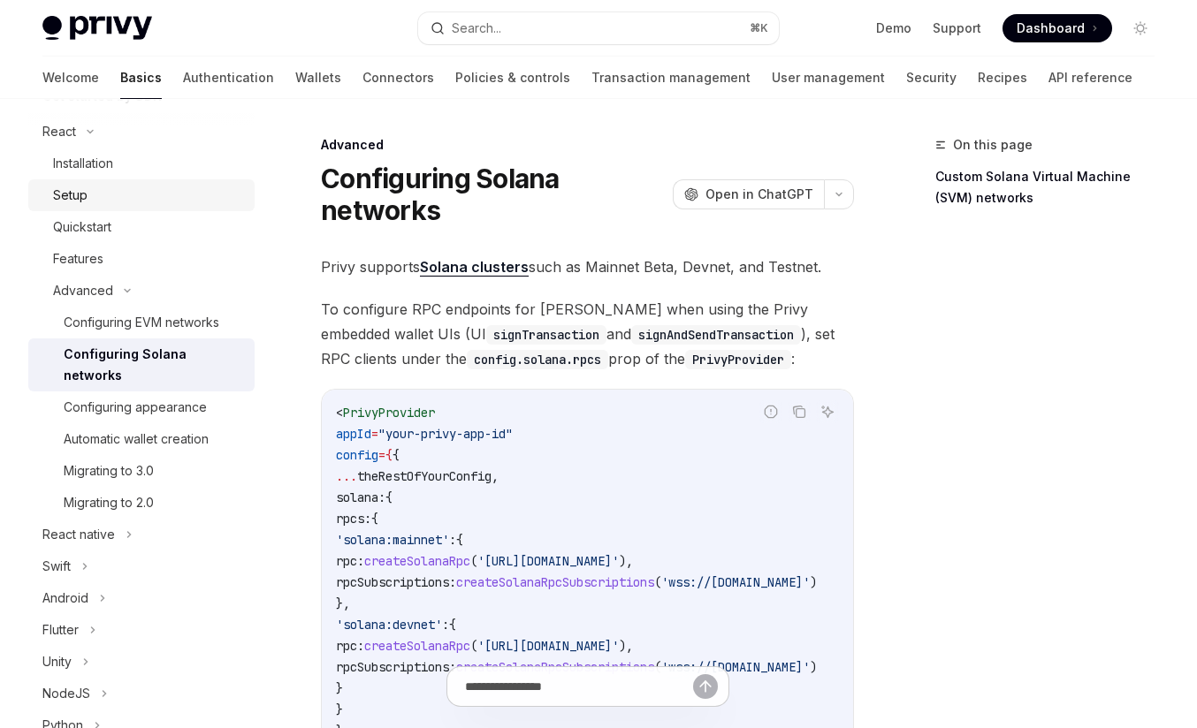
click at [135, 199] on div "Setup" at bounding box center [148, 195] width 191 height 21
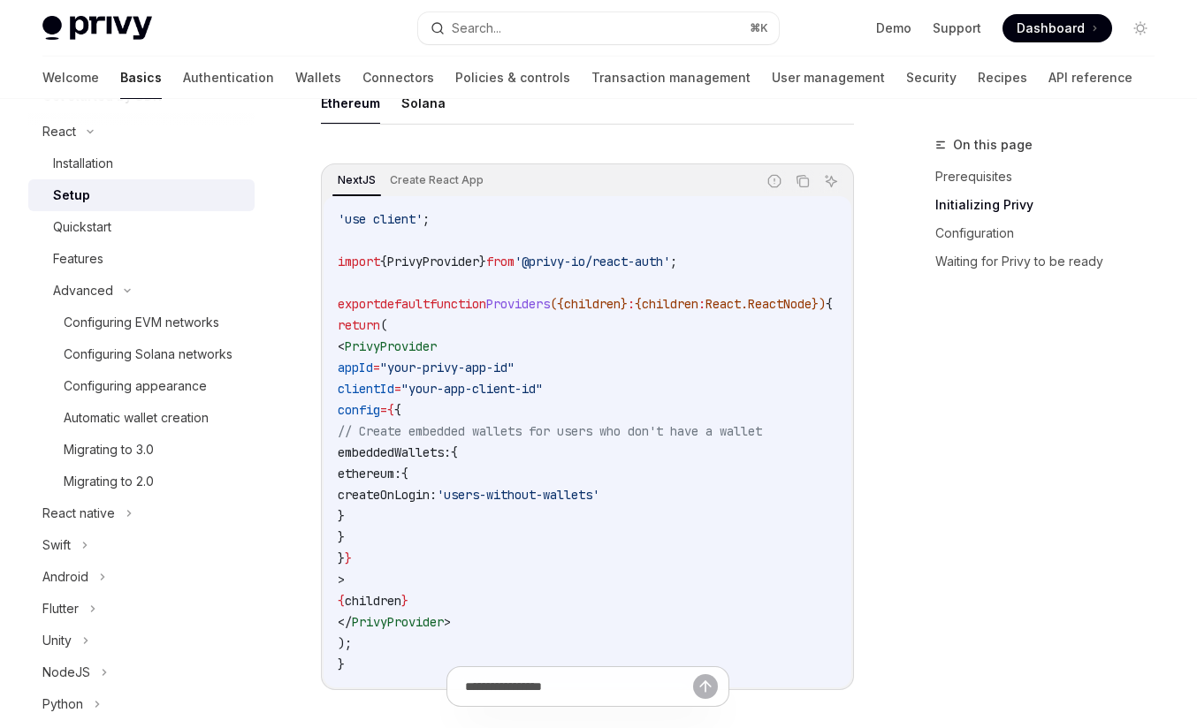
scroll to position [503, 0]
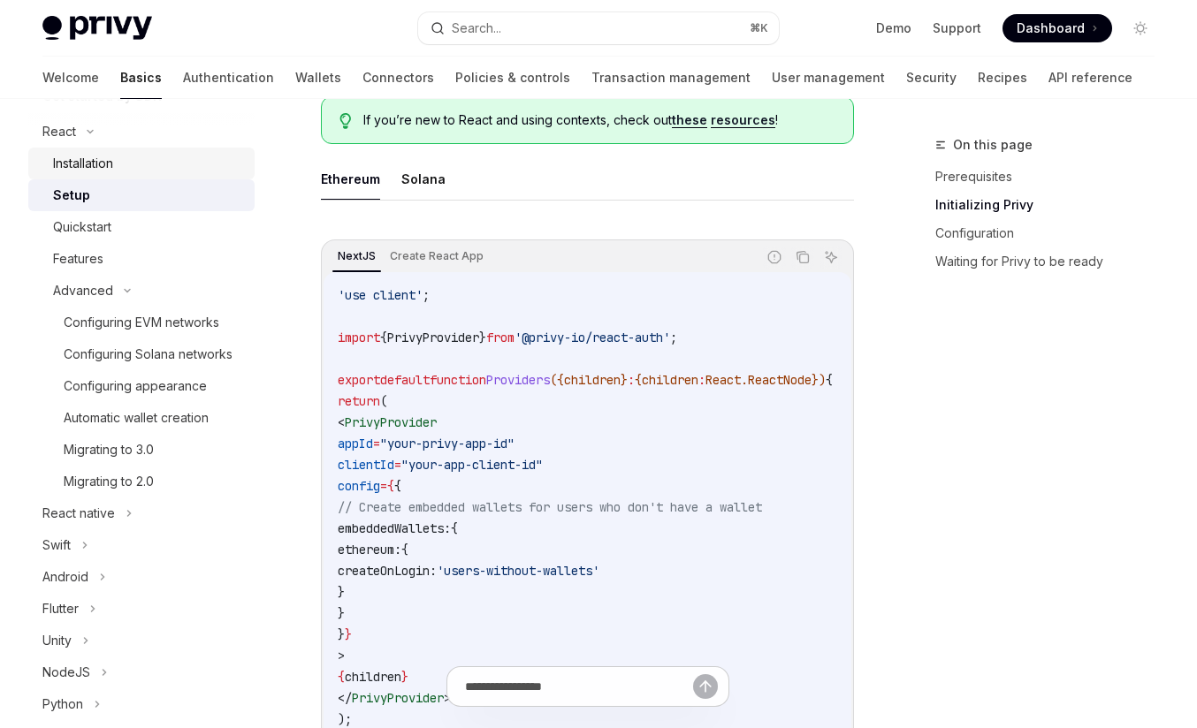
click at [201, 168] on div "Installation" at bounding box center [148, 163] width 191 height 21
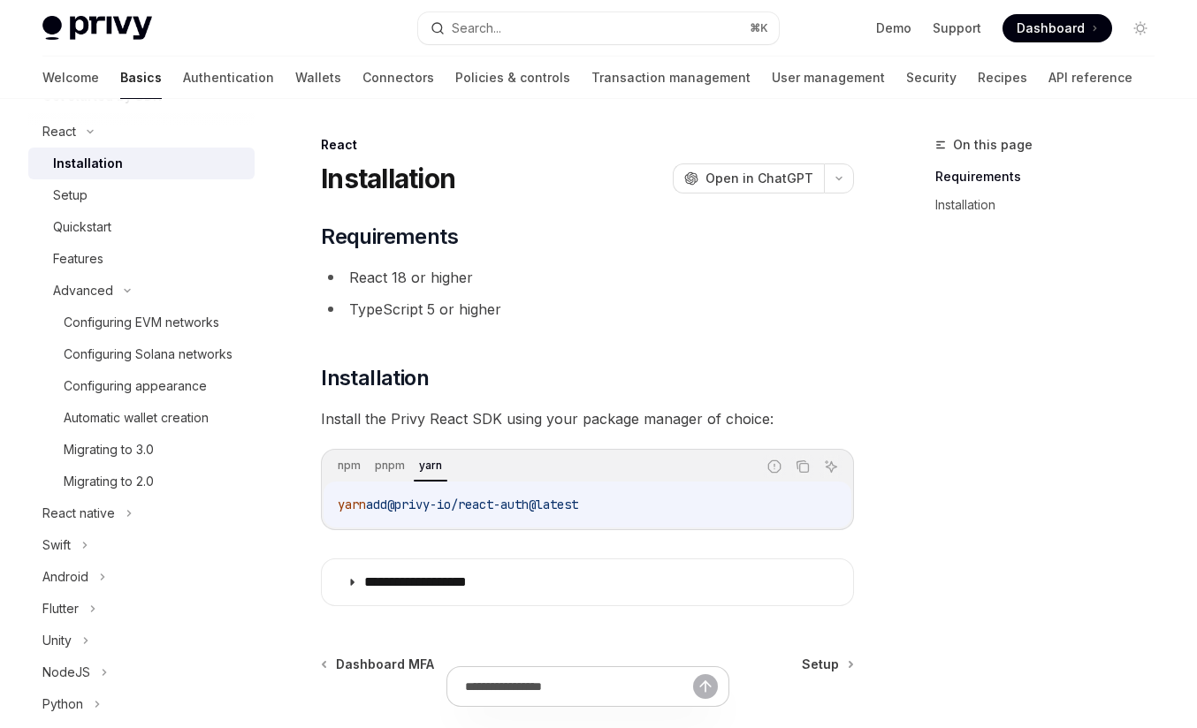
scroll to position [164, 0]
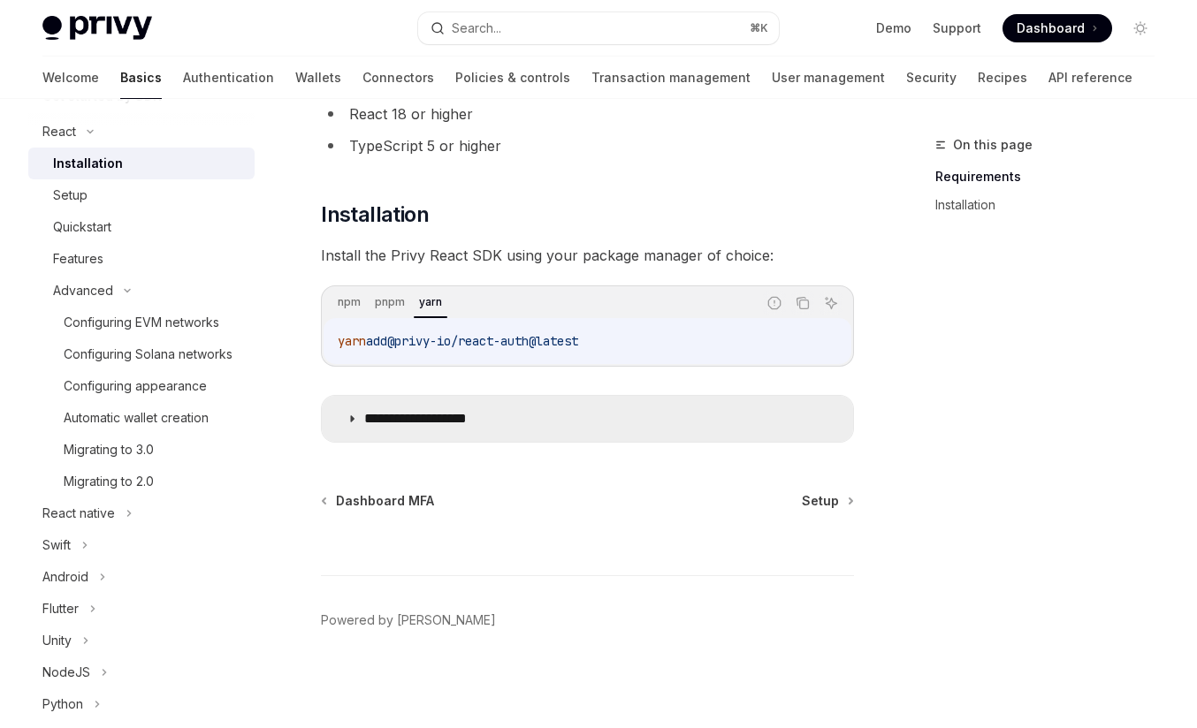
click at [465, 432] on summary "**********" at bounding box center [587, 419] width 531 height 46
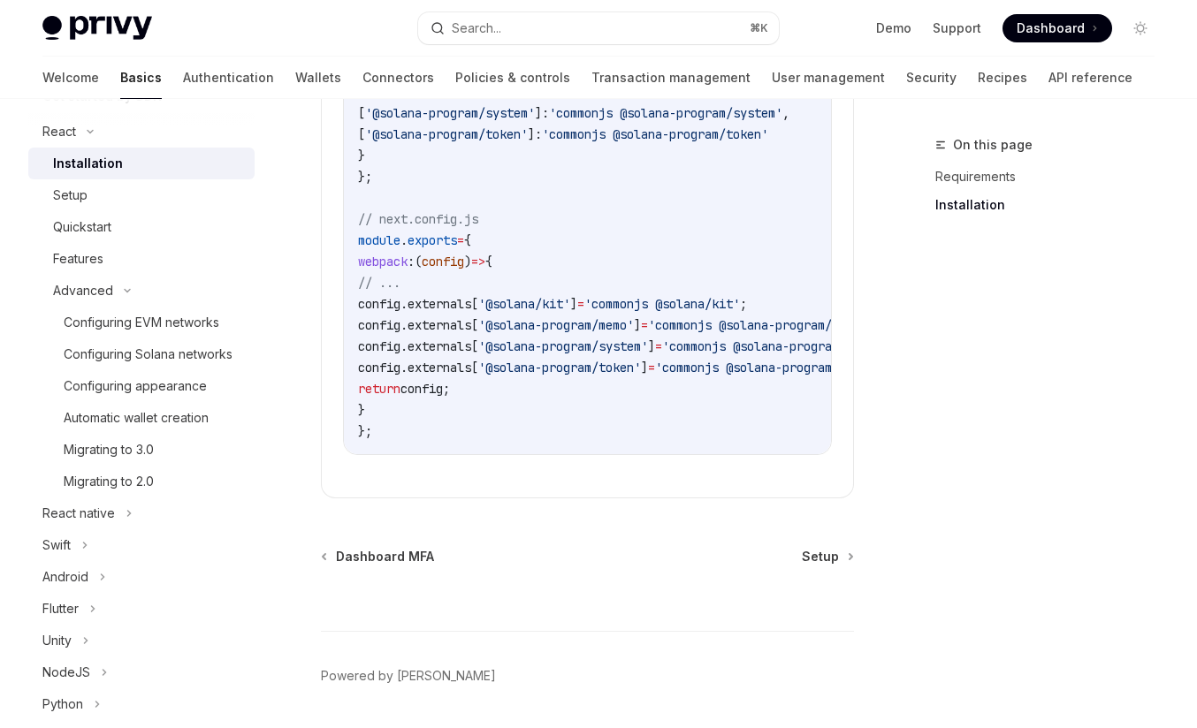
scroll to position [1010, 0]
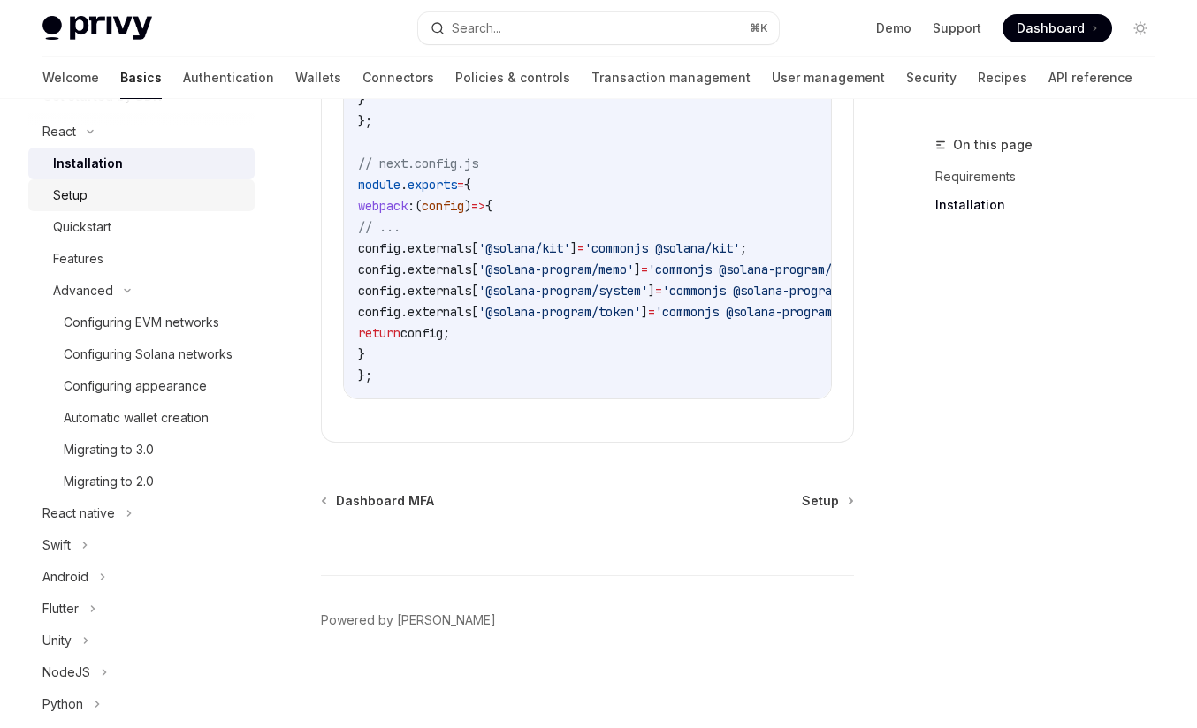
click at [103, 202] on div "Setup" at bounding box center [148, 195] width 191 height 21
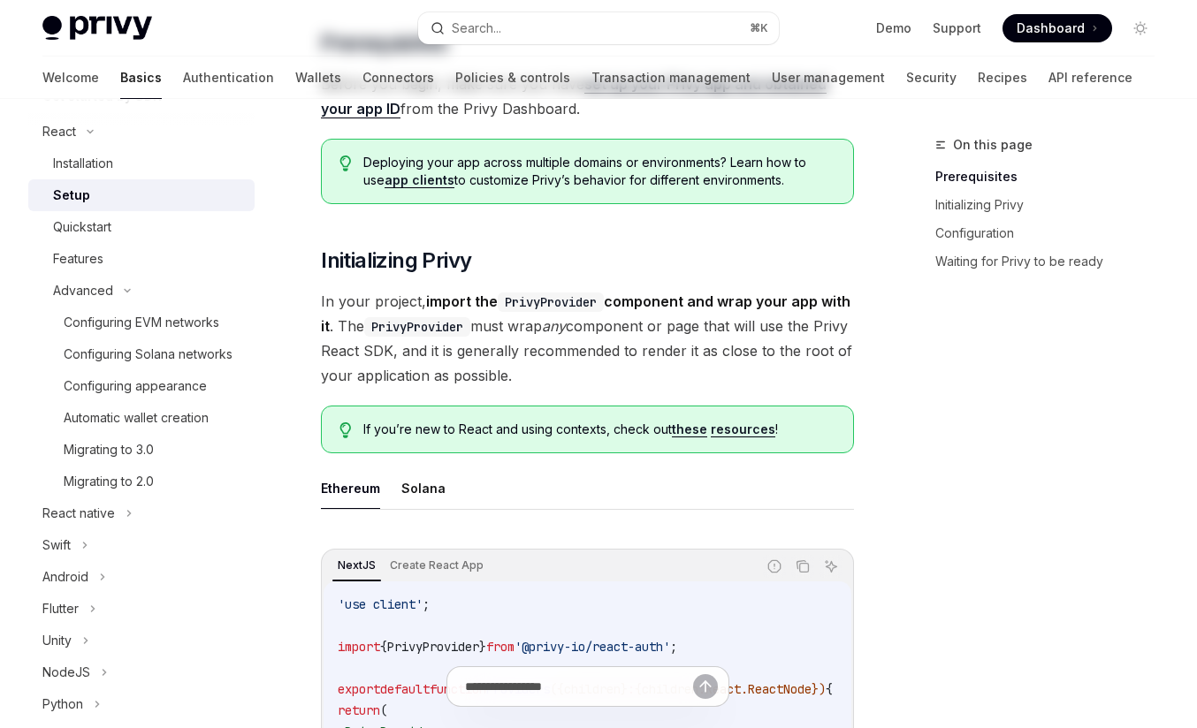
scroll to position [321, 0]
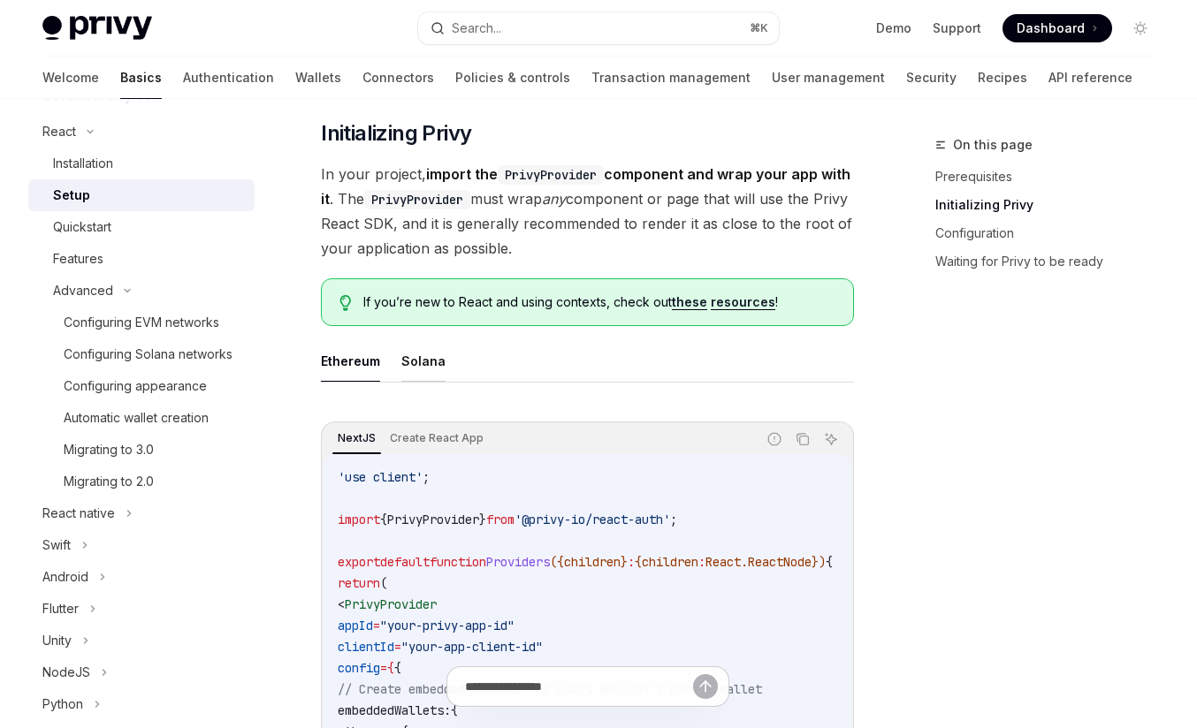
click at [418, 363] on button "Solana" at bounding box center [423, 361] width 44 height 42
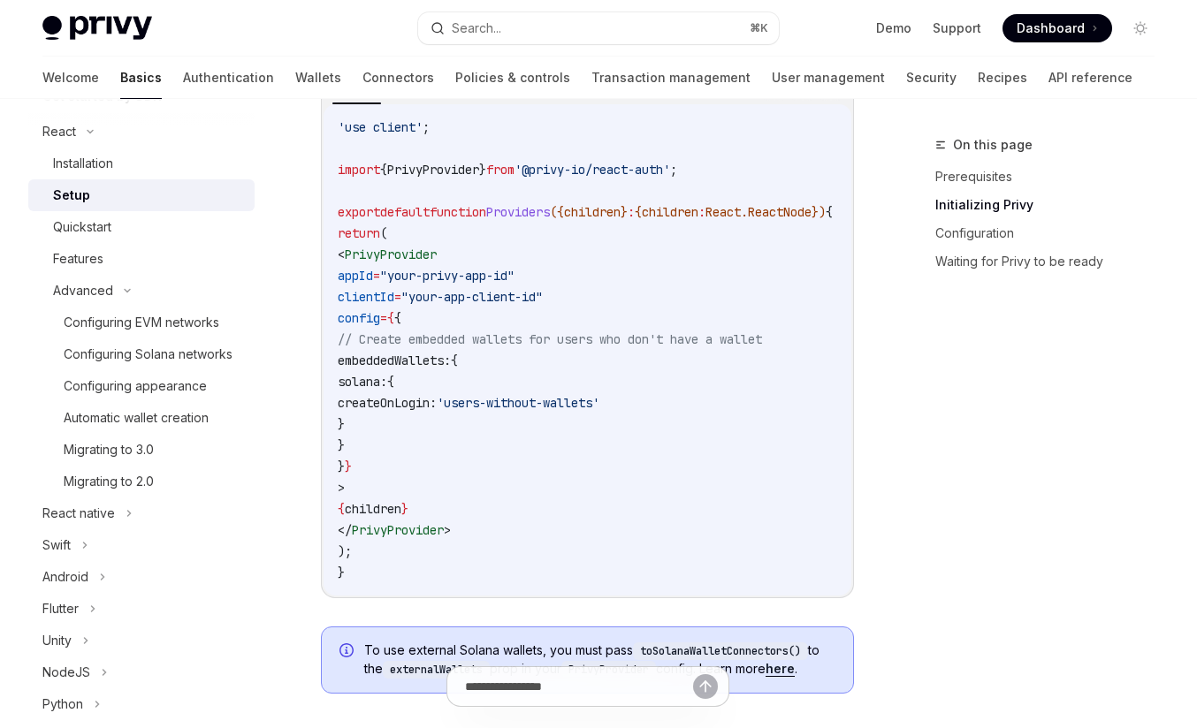
scroll to position [780, 0]
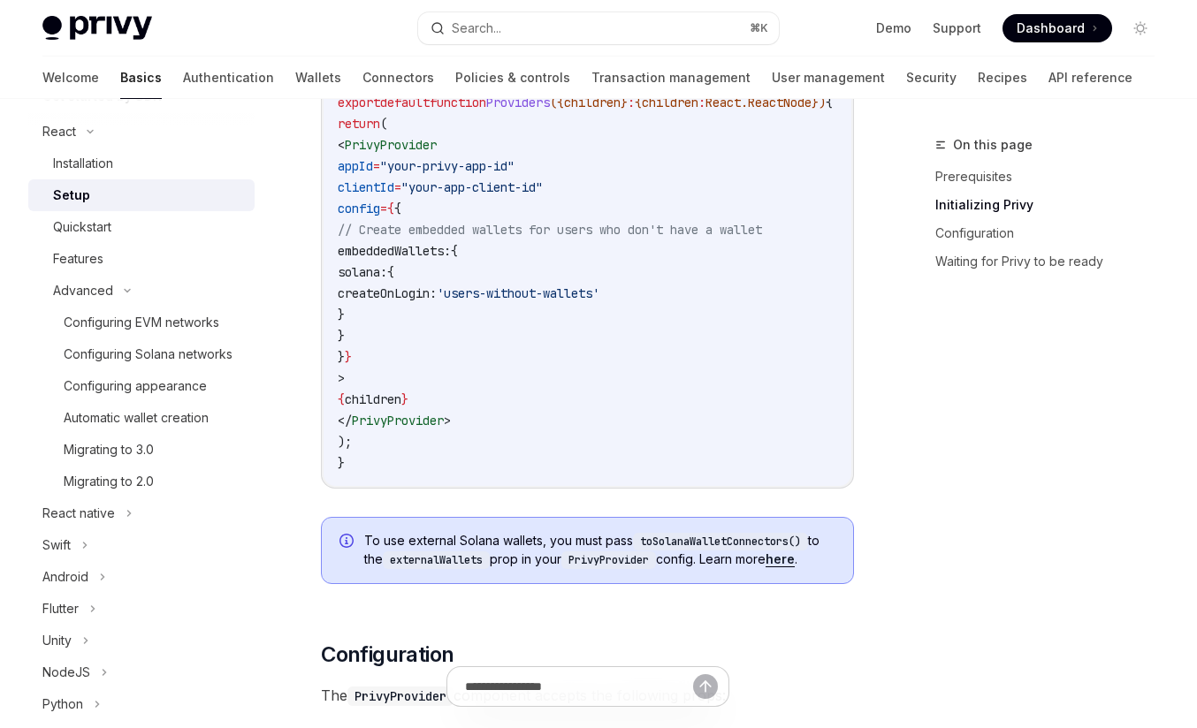
drag, startPoint x: 413, startPoint y: 275, endPoint x: 447, endPoint y: 316, distance: 53.3
click at [447, 316] on code "'use client' ; import { PrivyProvider } from '@privy-io/react-auth' ; export de…" at bounding box center [606, 240] width 537 height 467
copy code "solana: { createOnLogin: 'users-without-wallets' }"
click at [571, 288] on span "'users-without-wallets'" at bounding box center [518, 293] width 163 height 16
drag, startPoint x: 539, startPoint y: 293, endPoint x: 815, endPoint y: 293, distance: 275.8
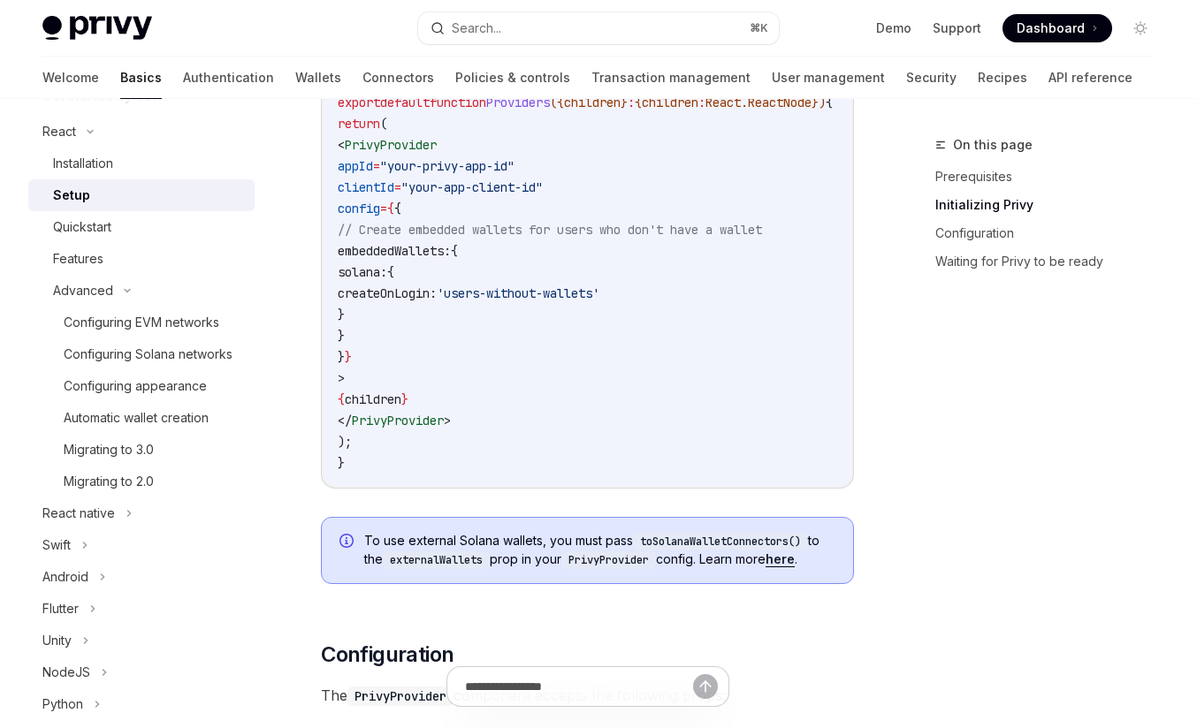
click at [816, 293] on code "'use client' ; import { PrivyProvider } from '@privy-io/react-auth' ; export de…" at bounding box center [606, 240] width 537 height 467
copy span "'users-without-wallets'"
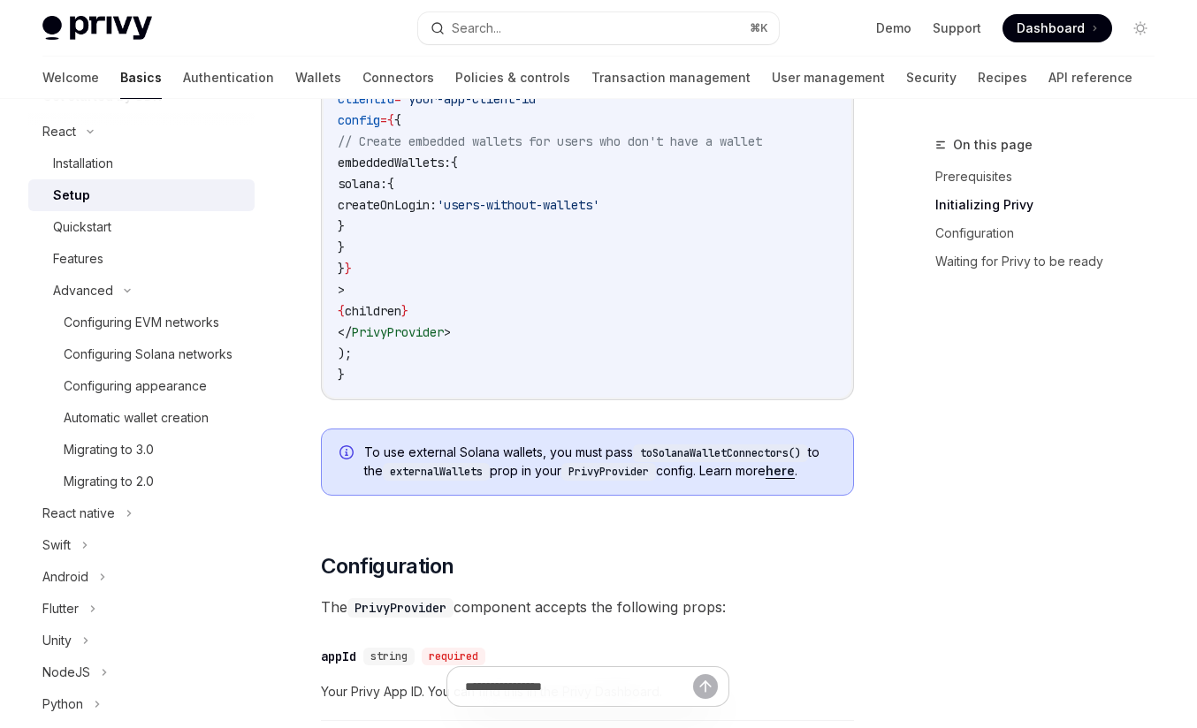
scroll to position [950, 0]
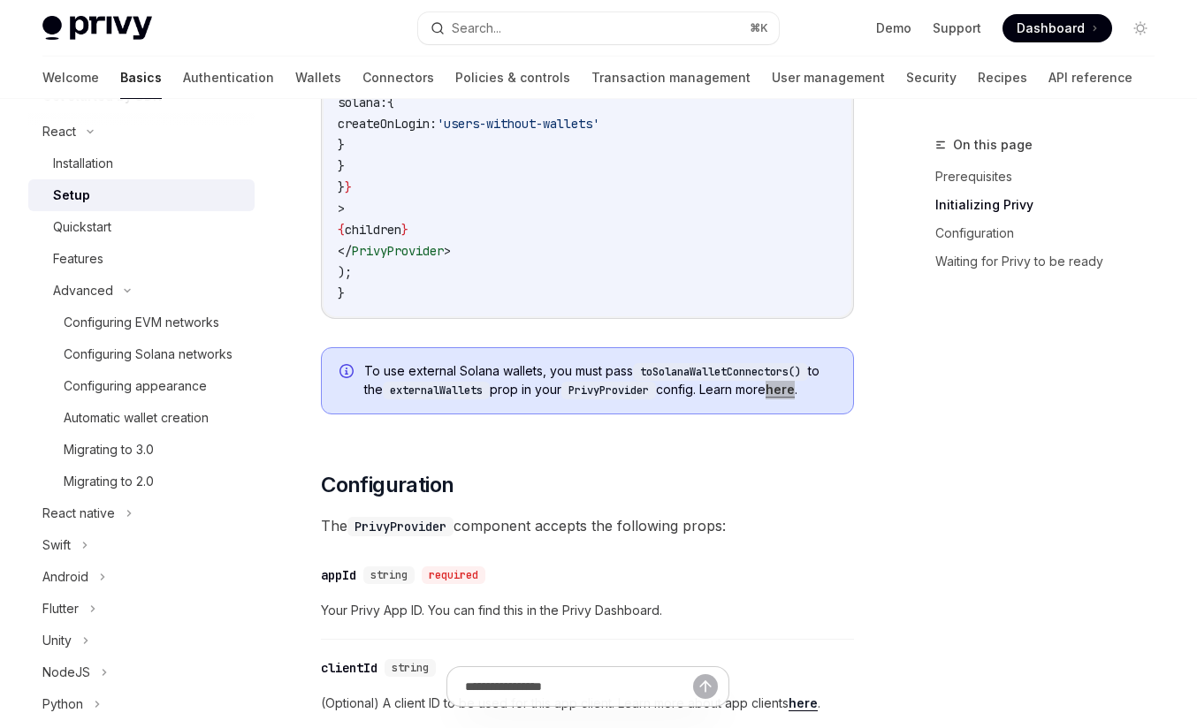
drag, startPoint x: 799, startPoint y: 402, endPoint x: 775, endPoint y: 2, distance: 401.1
click at [0, 0] on div "Privy Docs home page Search... ⌘ K Demo Support Dashboard Dashboard Search... N…" at bounding box center [598, 703] width 1197 height 3306
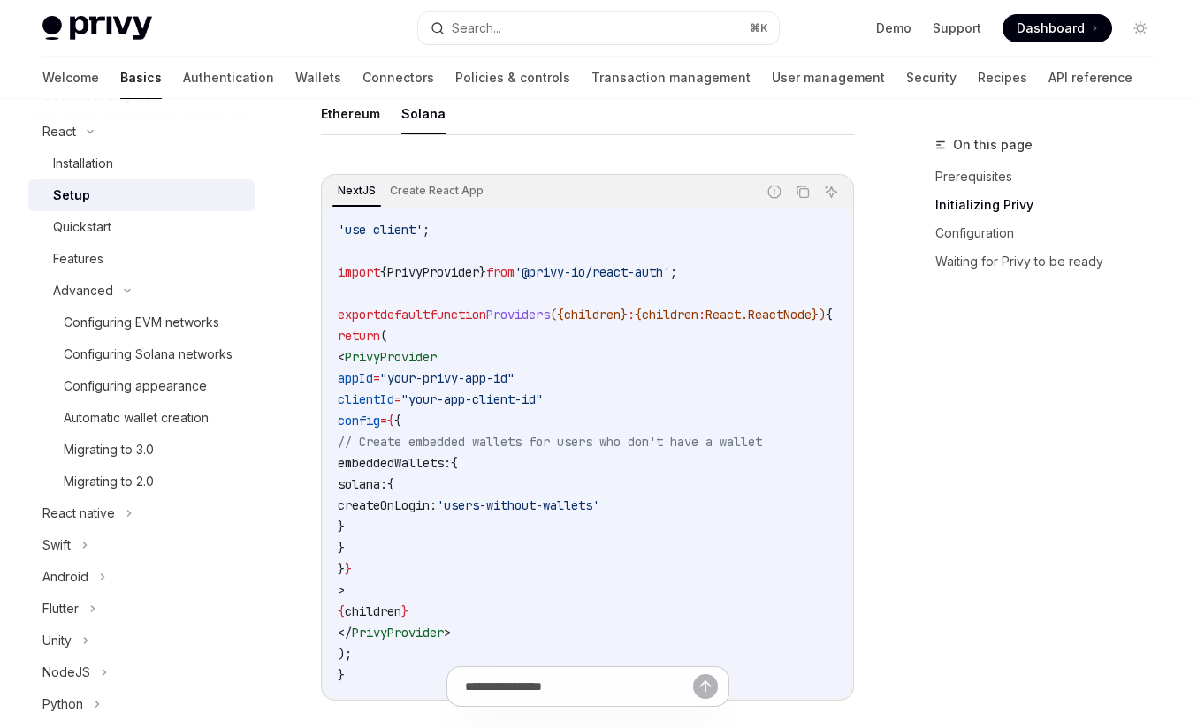
scroll to position [389, 0]
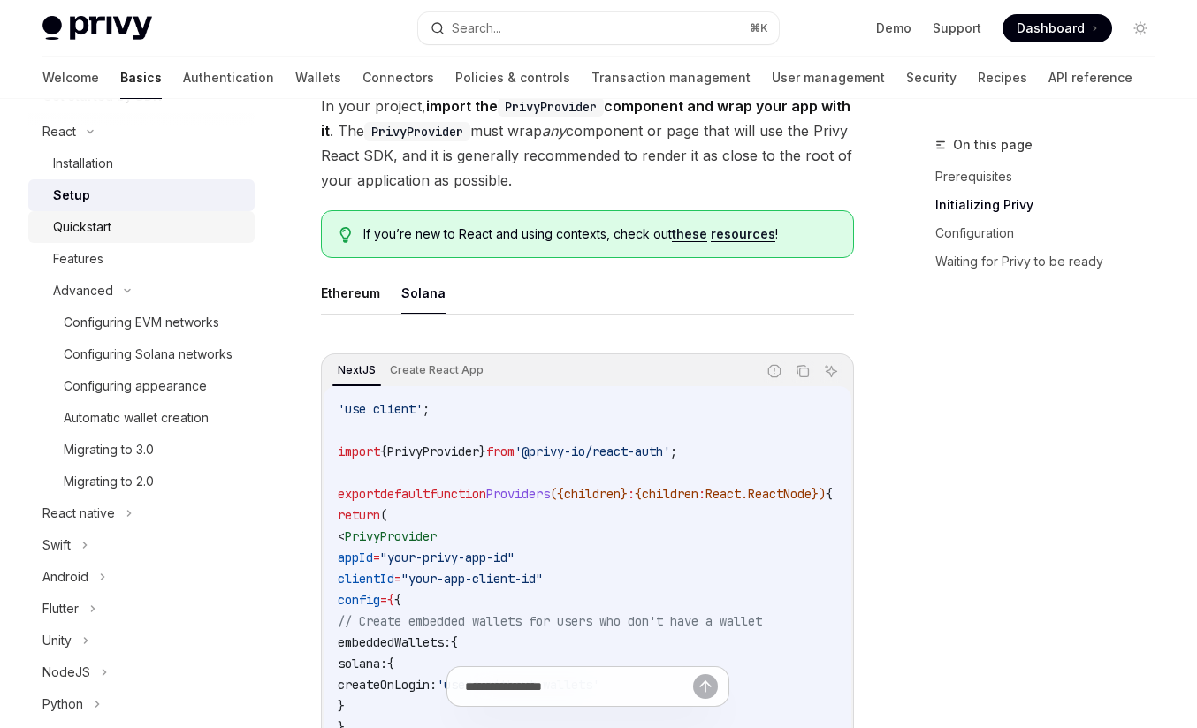
click at [94, 227] on div "Quickstart" at bounding box center [82, 227] width 58 height 21
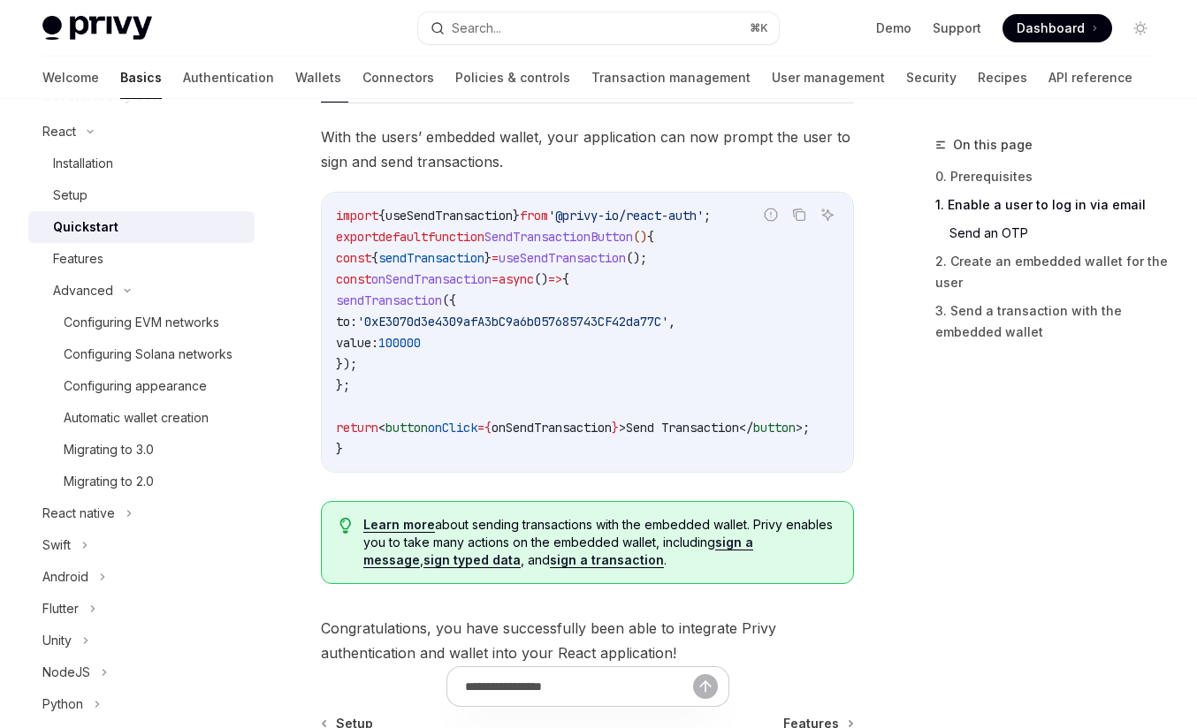
scroll to position [1802, 0]
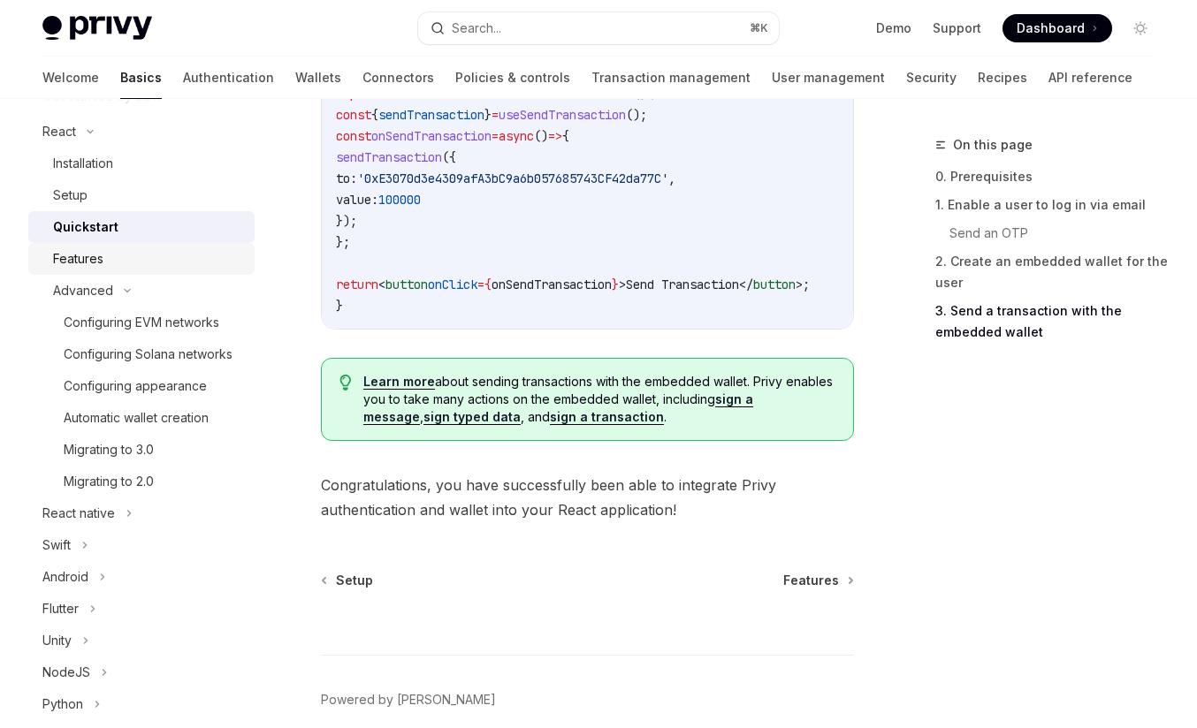
click at [125, 260] on div "Features" at bounding box center [148, 258] width 191 height 21
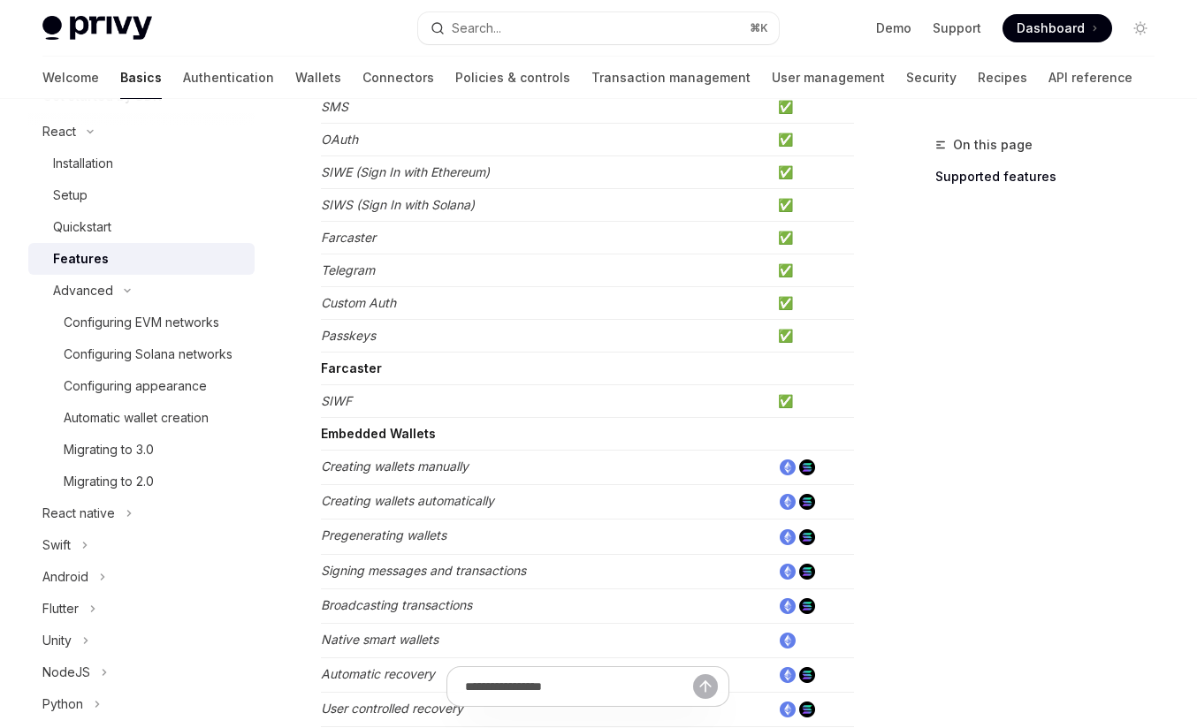
scroll to position [285, 0]
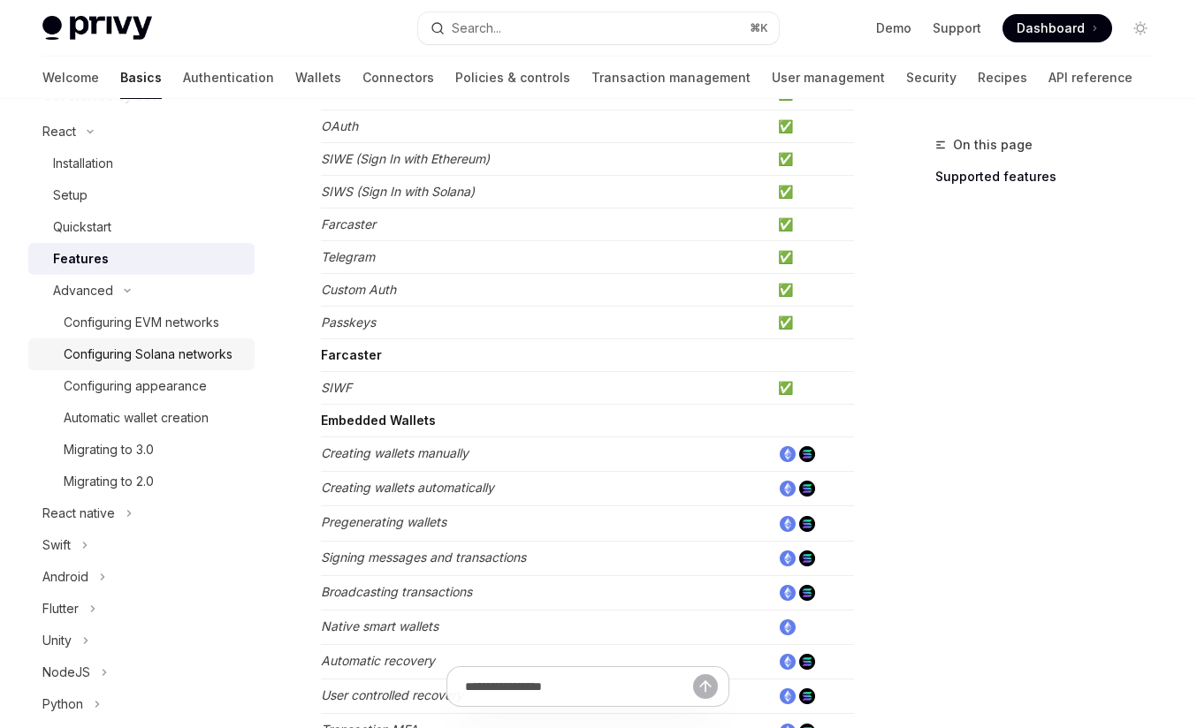
click at [207, 355] on div "Configuring Solana networks" at bounding box center [148, 354] width 169 height 21
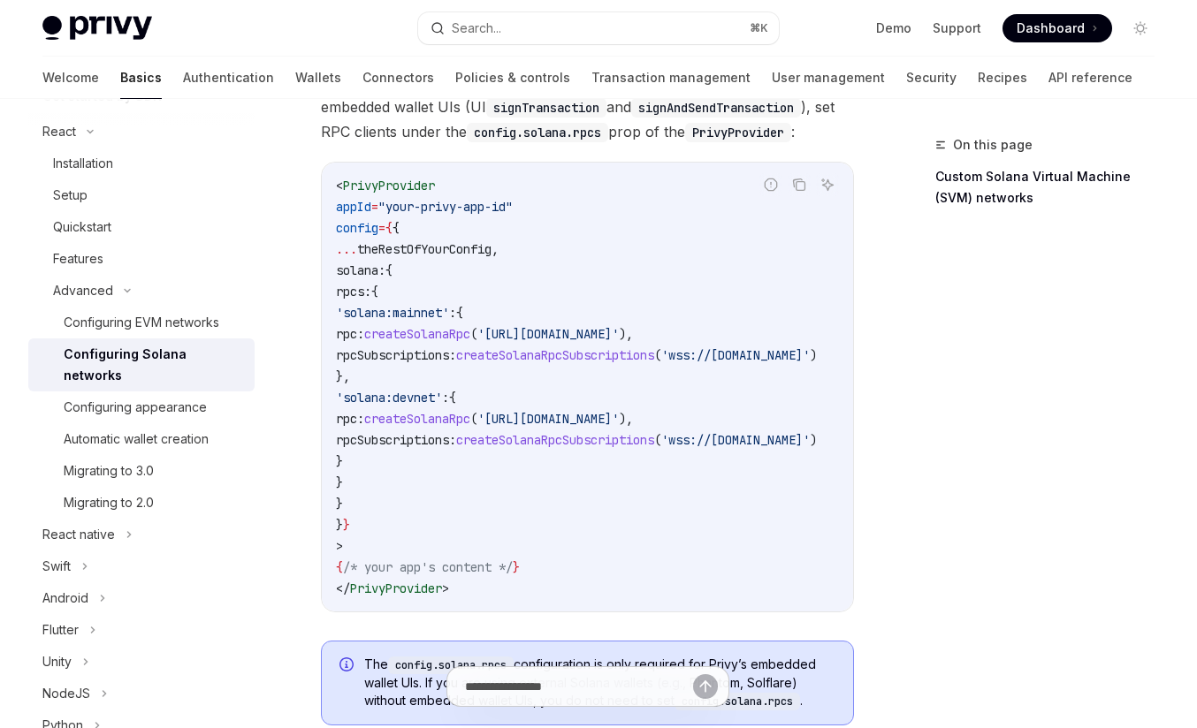
scroll to position [290, 0]
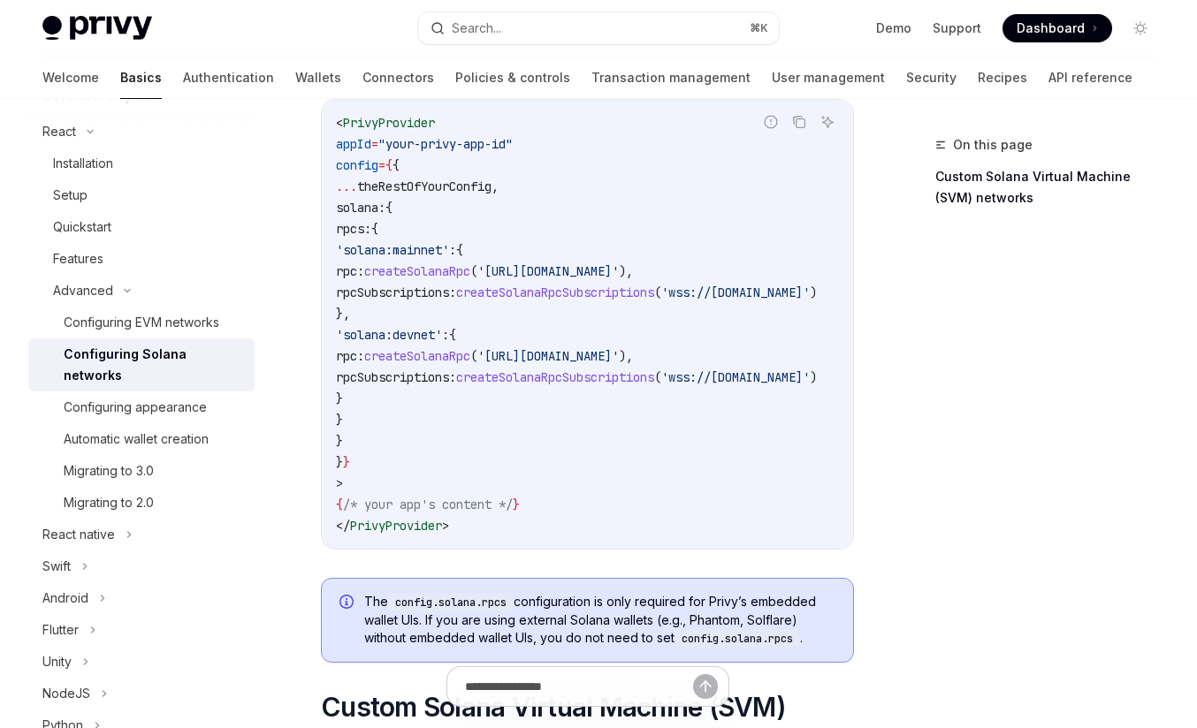
click at [601, 403] on code "< PrivyProvider appId = "your-privy-app-id" config = { { ... theRestOfYourConfi…" at bounding box center [597, 324] width 523 height 424
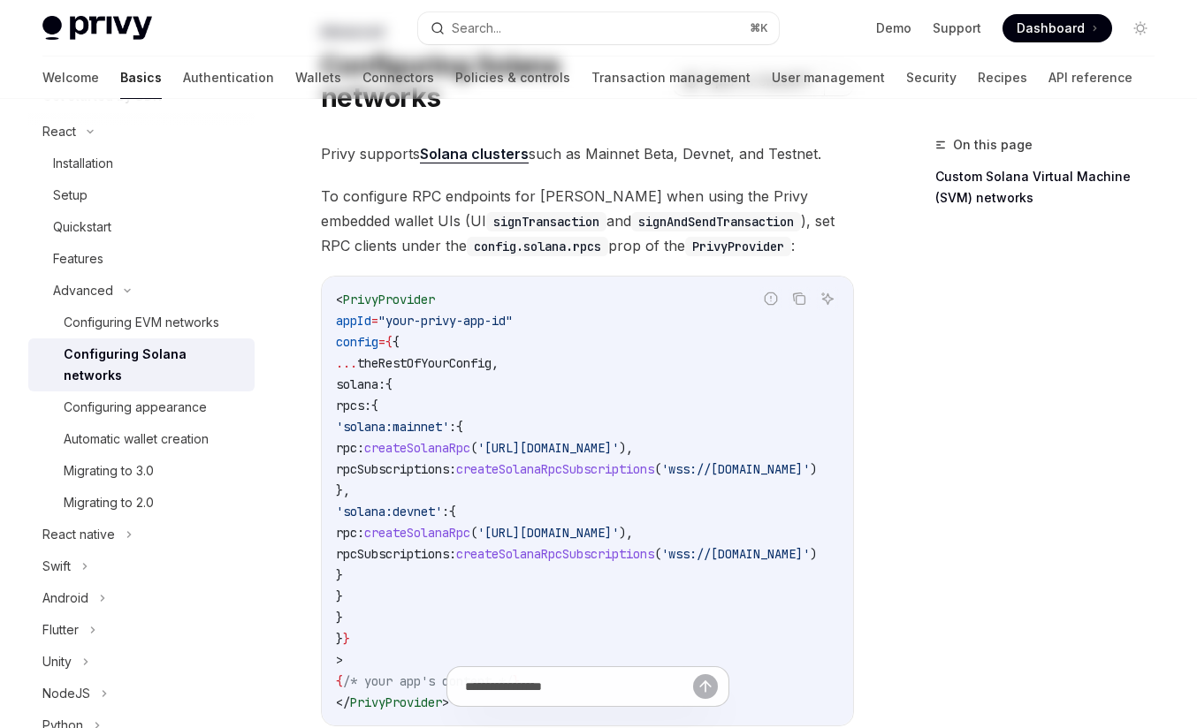
scroll to position [136, 0]
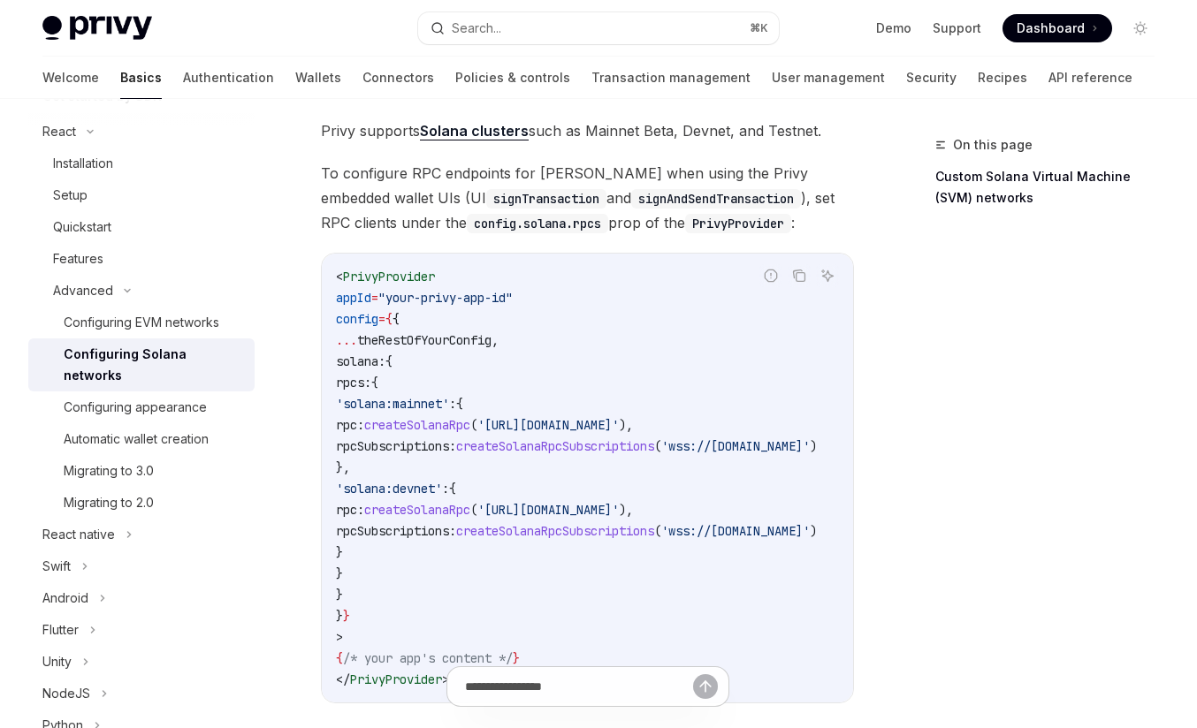
drag, startPoint x: 406, startPoint y: 426, endPoint x: 590, endPoint y: 433, distance: 184.9
click at [590, 433] on code "< PrivyProvider appId = "your-privy-app-id" config = { { ... theRestOfYourConfi…" at bounding box center [597, 478] width 523 height 424
click at [809, 439] on span ")" at bounding box center [806, 446] width 7 height 16
copy code "rpc: createSolanaRpc ( 'https://api.mainnet-beta.solana.com' ), rpcSubscription…"
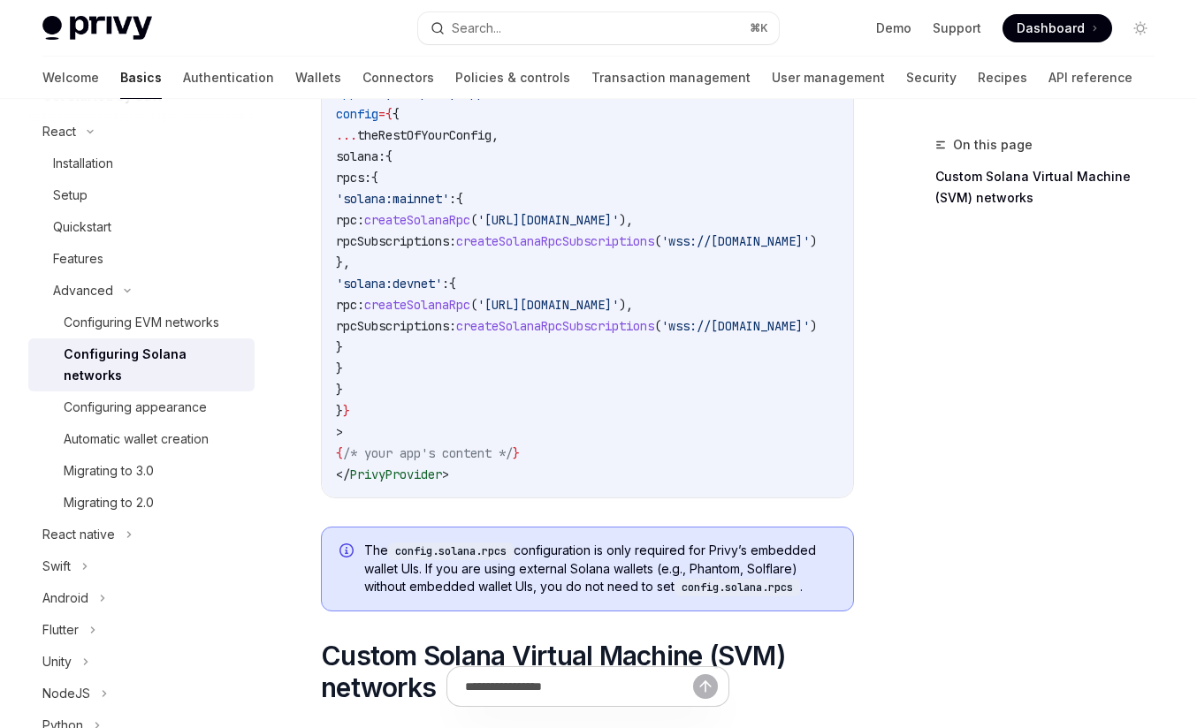
scroll to position [232, 0]
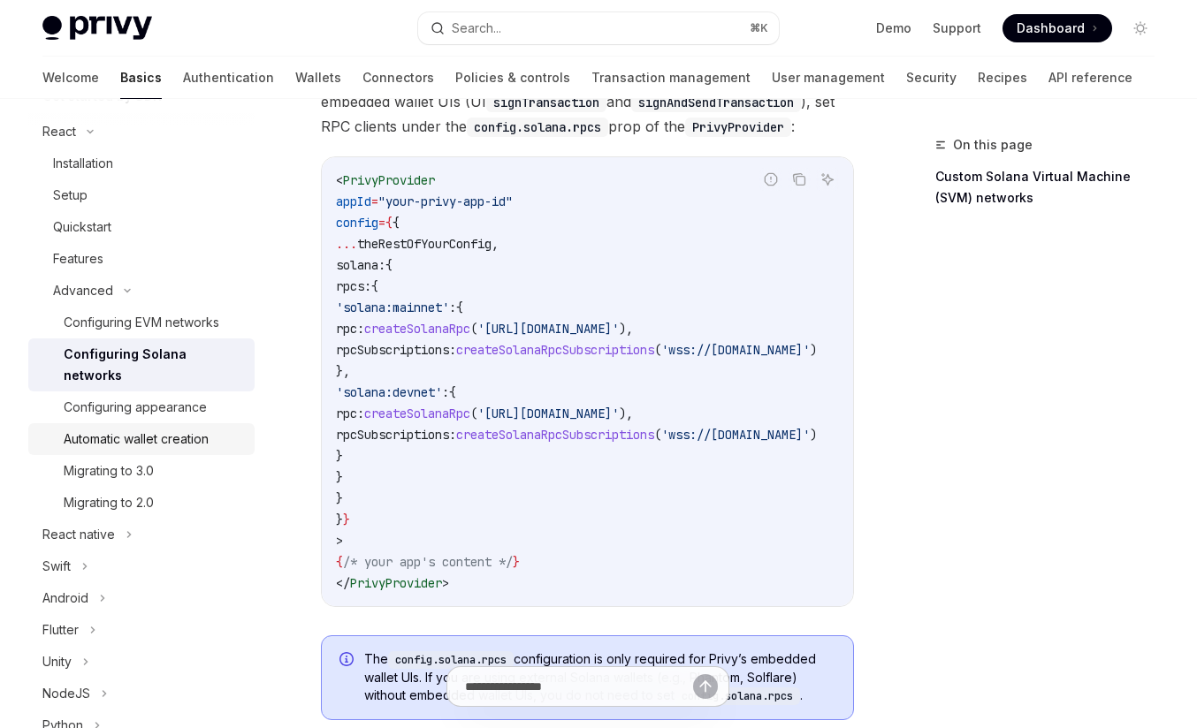
click at [230, 429] on div "Automatic wallet creation" at bounding box center [154, 439] width 180 height 21
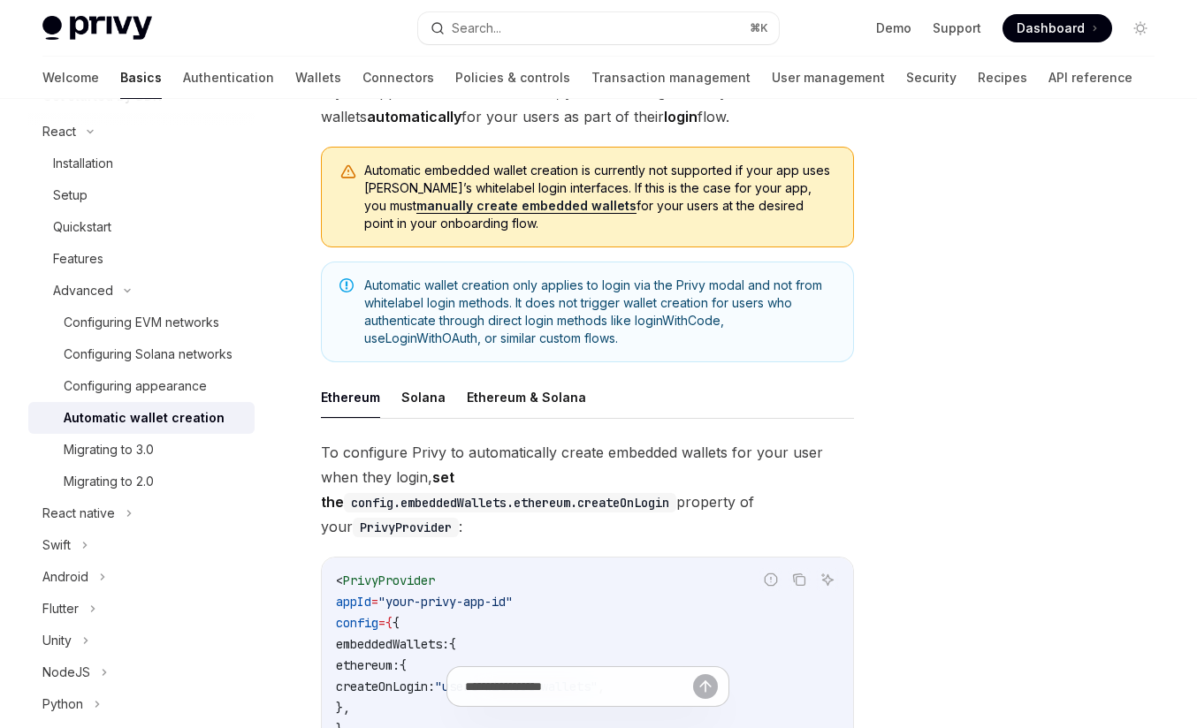
scroll to position [215, 0]
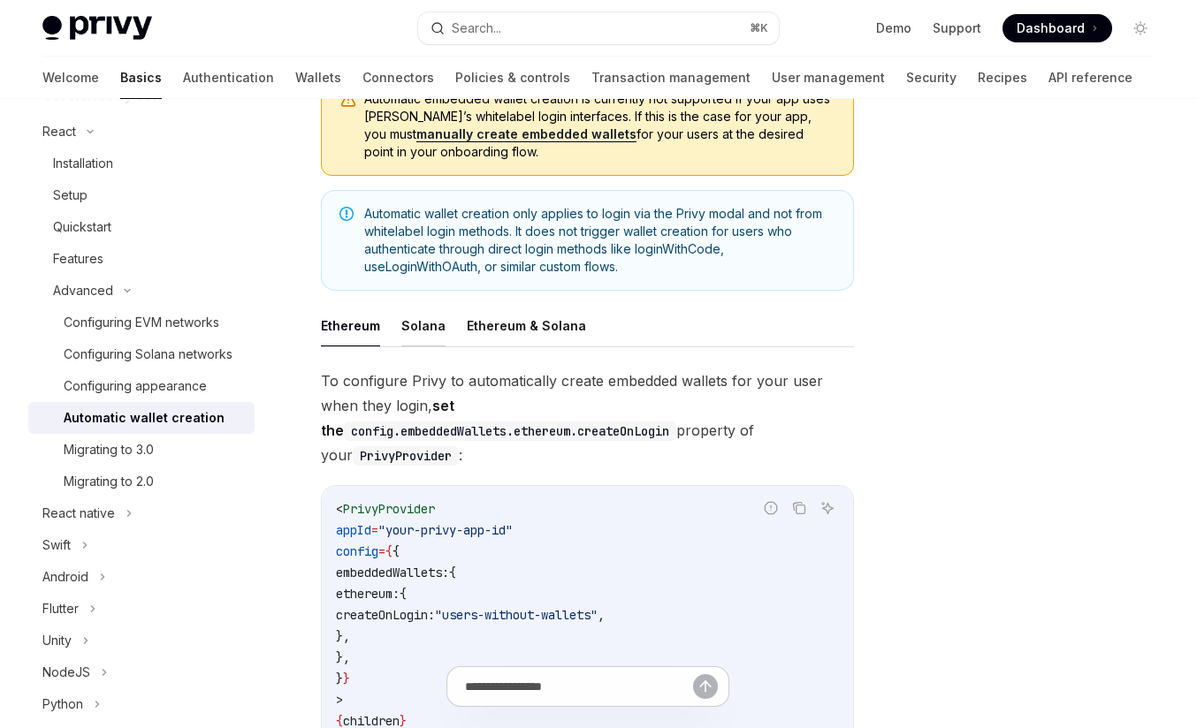
click at [425, 327] on button "Solana" at bounding box center [423, 326] width 44 height 42
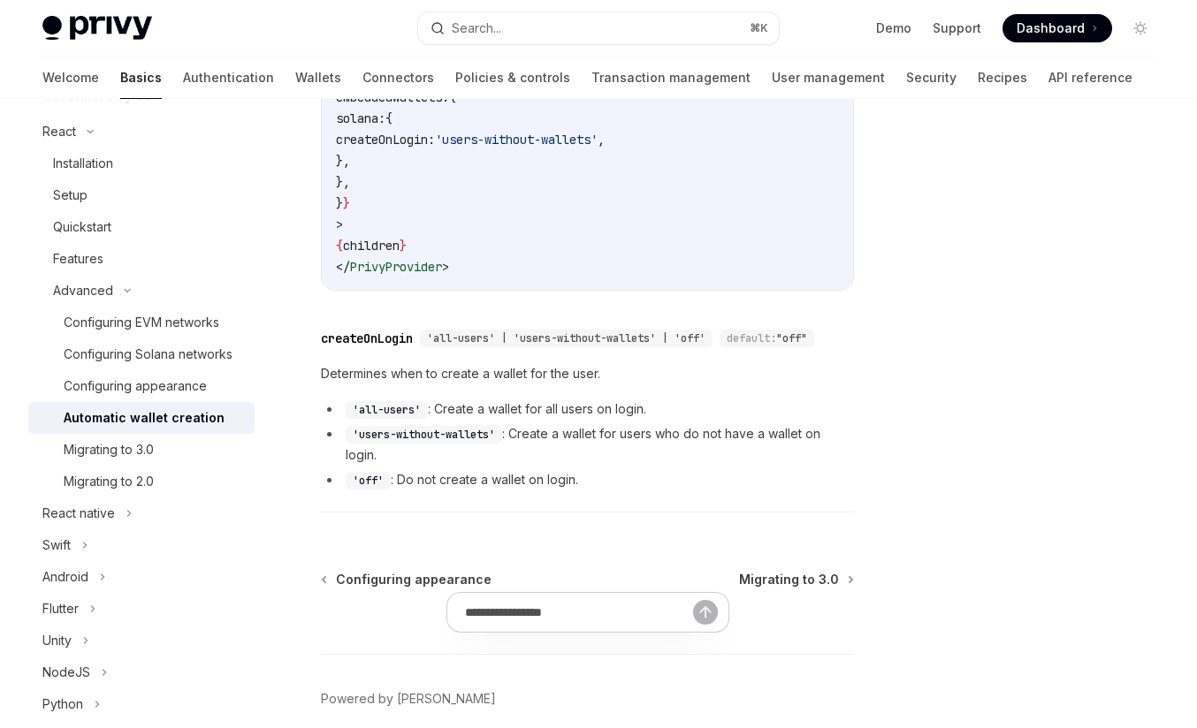
scroll to position [744, 0]
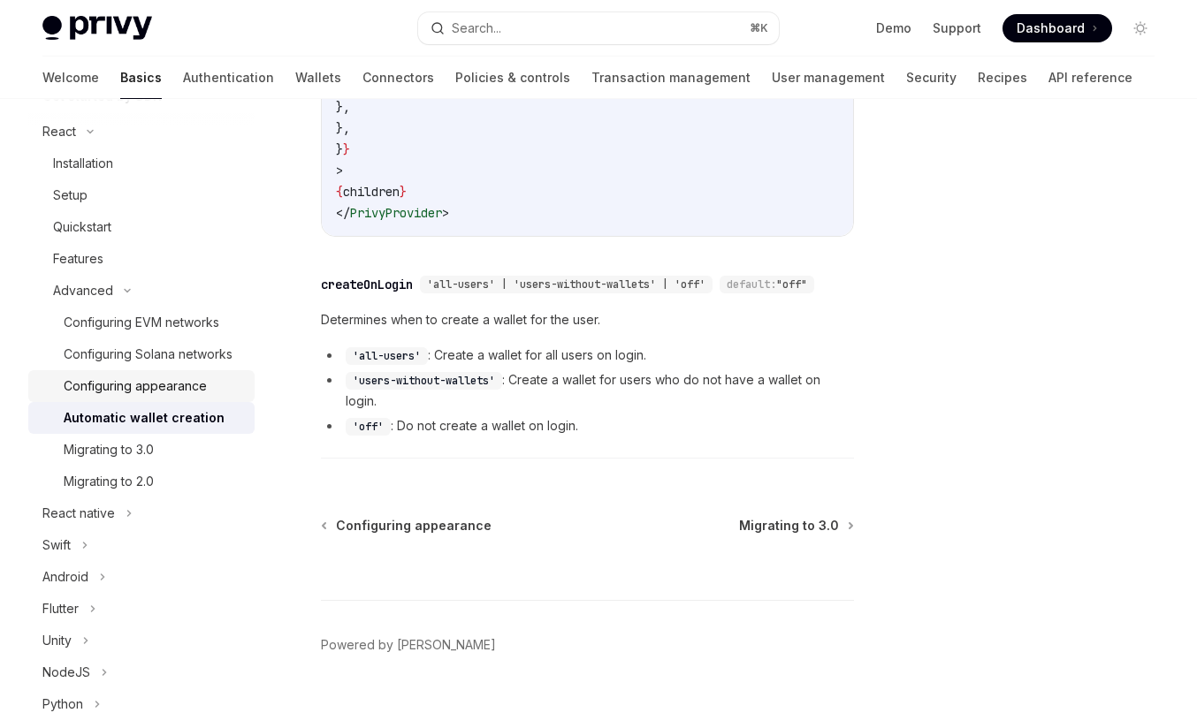
click at [184, 381] on div "Configuring appearance" at bounding box center [135, 386] width 143 height 21
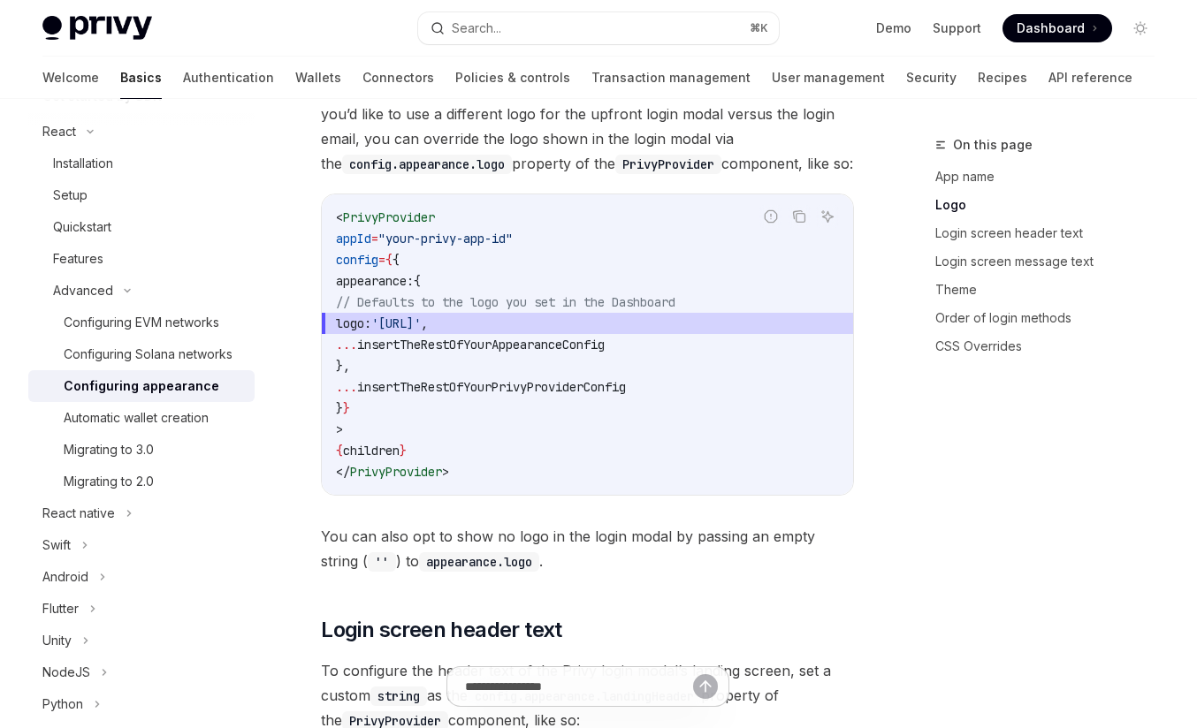
scroll to position [982, 0]
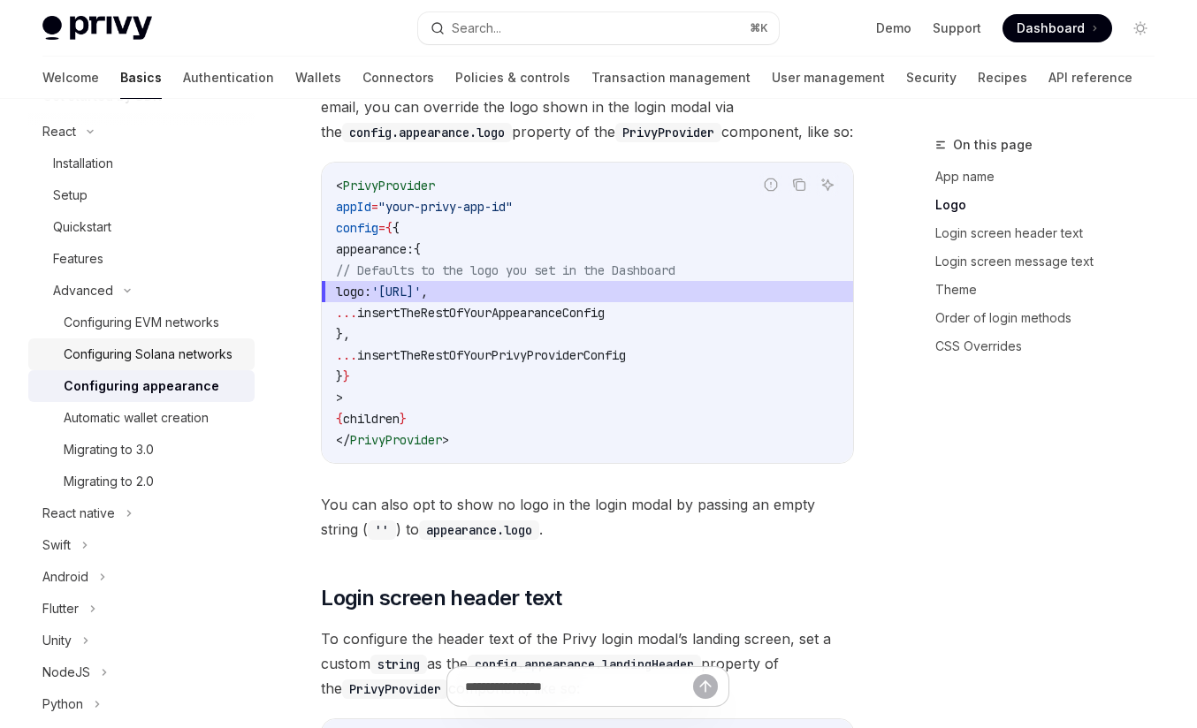
click at [189, 353] on div "Configuring Solana networks" at bounding box center [148, 354] width 169 height 21
type textarea "*"
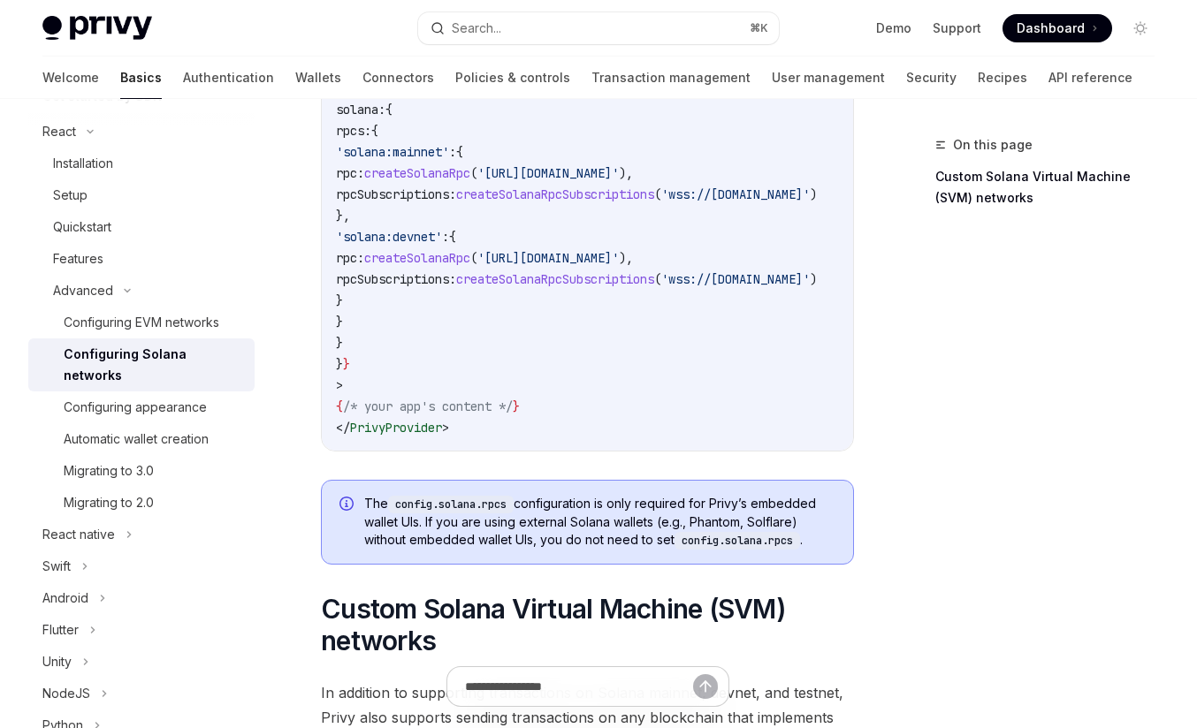
scroll to position [298, 0]
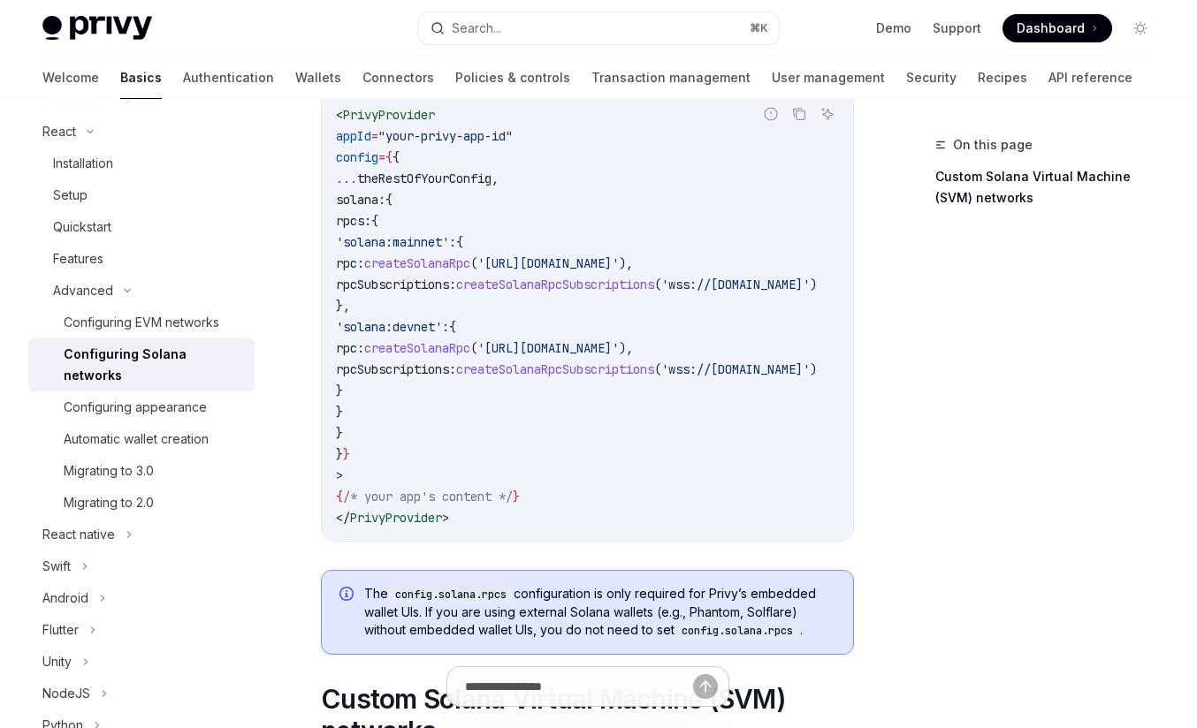
drag, startPoint x: 393, startPoint y: 238, endPoint x: 512, endPoint y: 240, distance: 118.4
click at [449, 240] on span "'solana:mainnet'" at bounding box center [392, 242] width 113 height 16
drag, startPoint x: 401, startPoint y: 325, endPoint x: 502, endPoint y: 323, distance: 100.8
click at [442, 323] on span "'solana:devnet'" at bounding box center [389, 327] width 106 height 16
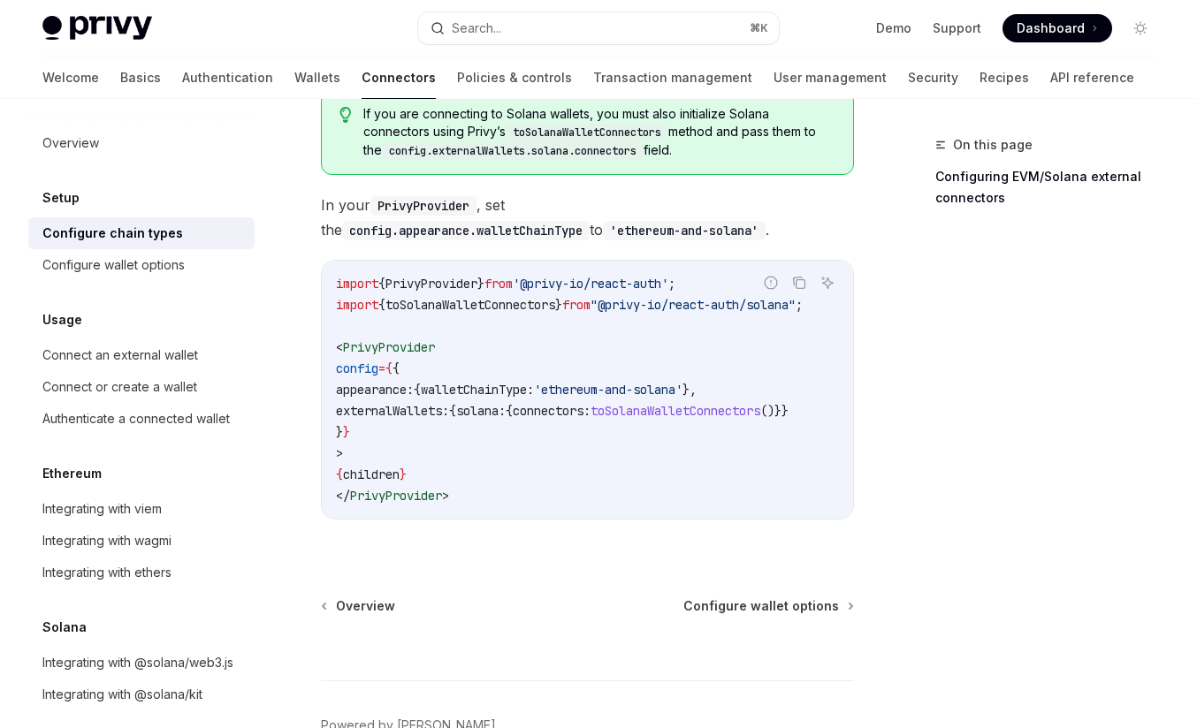
scroll to position [364, 0]
